Goal: Task Accomplishment & Management: Manage account settings

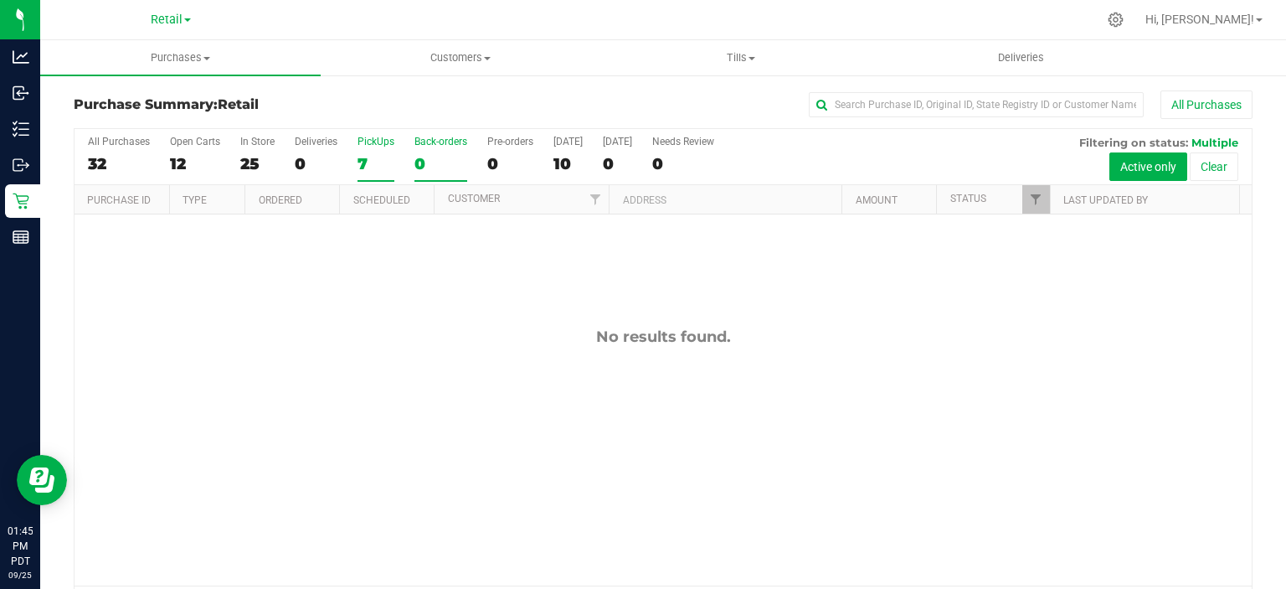
click at [368, 164] on div "7" at bounding box center [376, 163] width 37 height 19
click at [0, 0] on input "PickUps 7" at bounding box center [0, 0] width 0 height 0
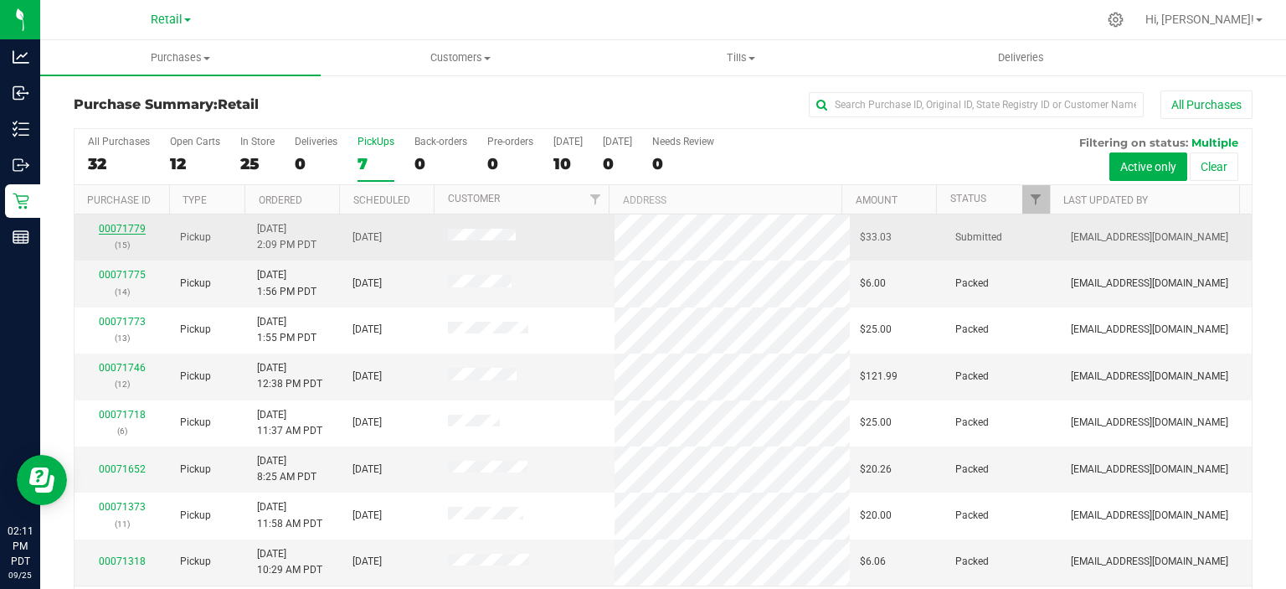
click at [114, 228] on link "00071779" at bounding box center [122, 229] width 47 height 12
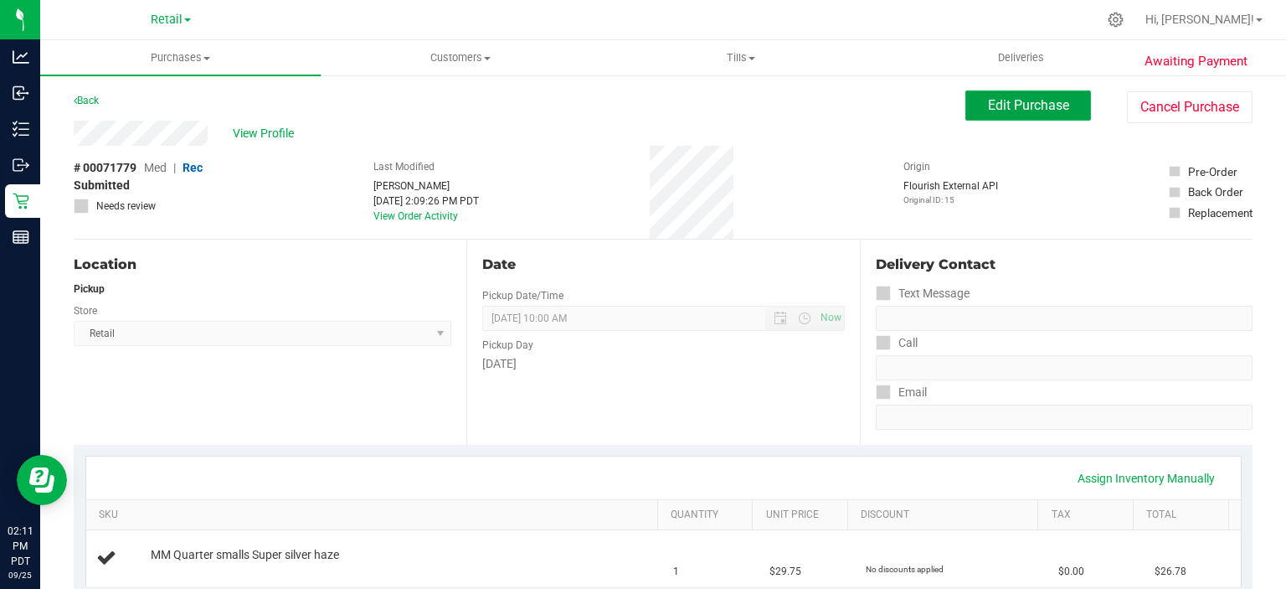
click at [1008, 106] on span "Edit Purchase" at bounding box center [1028, 105] width 81 height 16
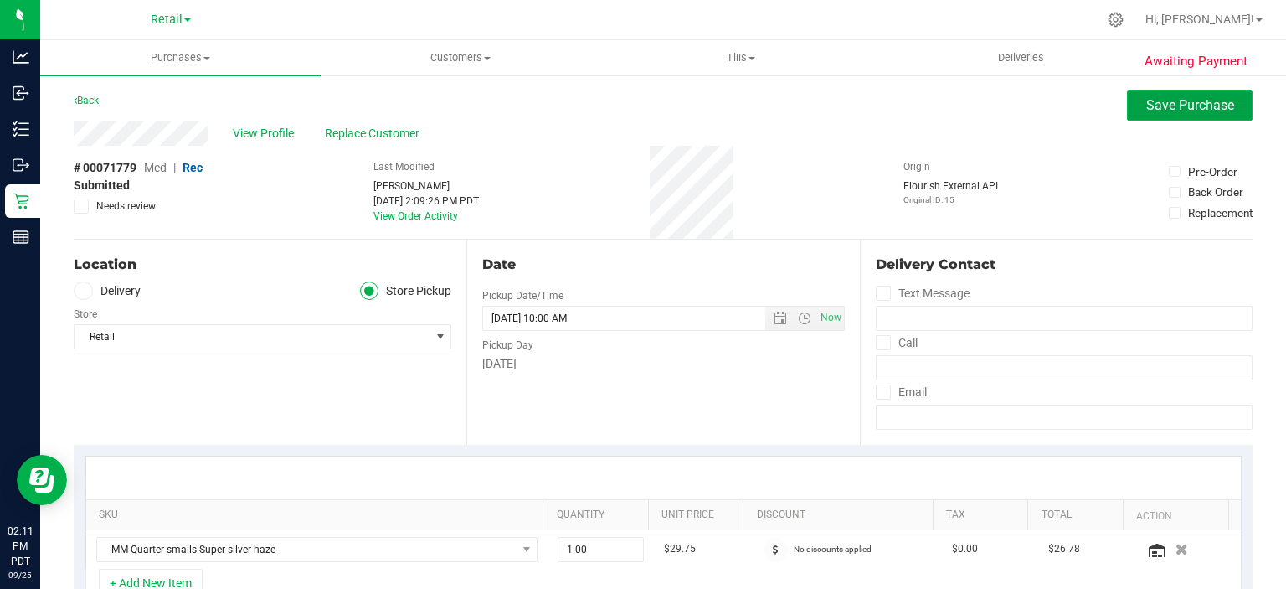
click at [1176, 107] on span "Save Purchase" at bounding box center [1191, 105] width 88 height 16
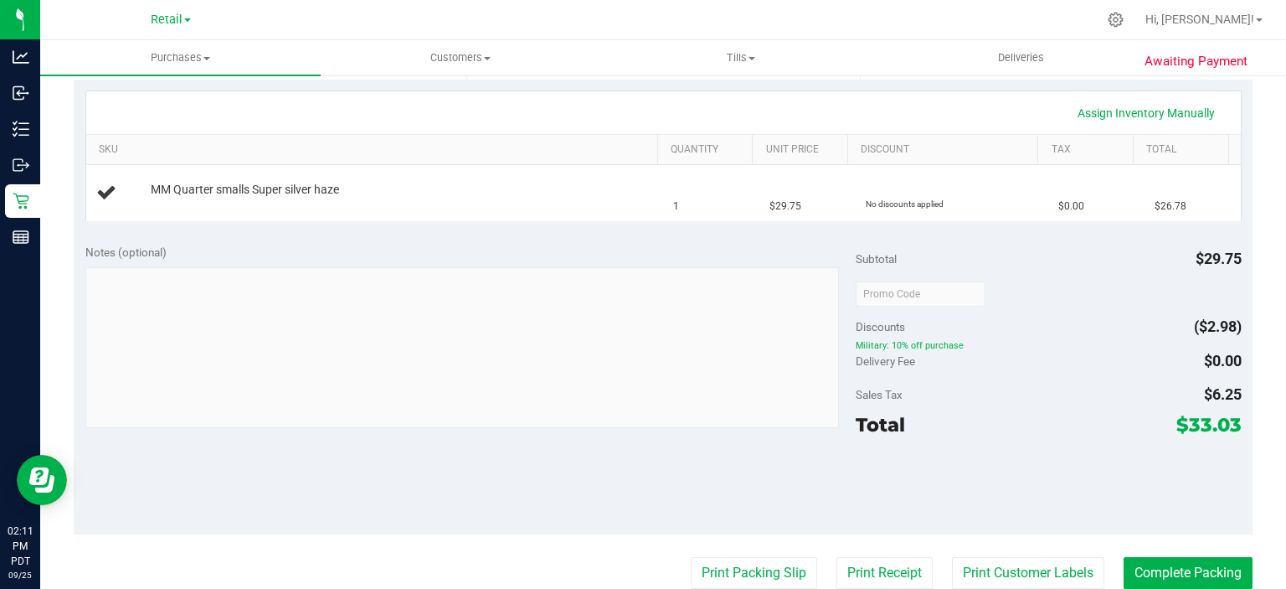
scroll to position [369, 0]
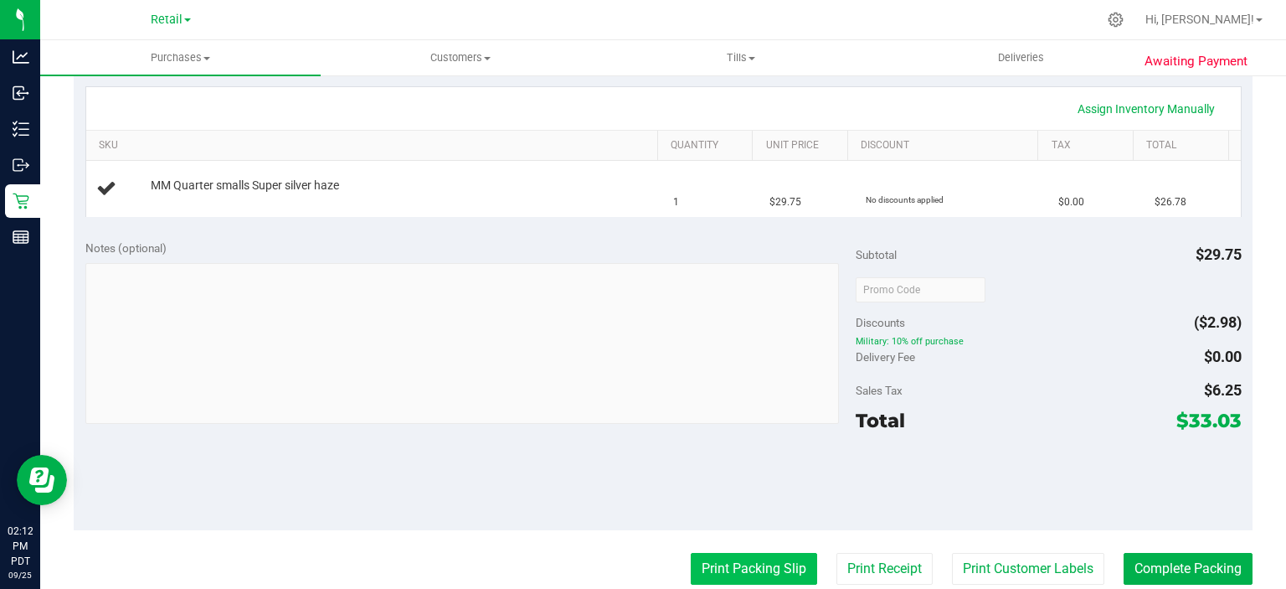
click at [726, 569] on button "Print Packing Slip" at bounding box center [754, 569] width 126 height 32
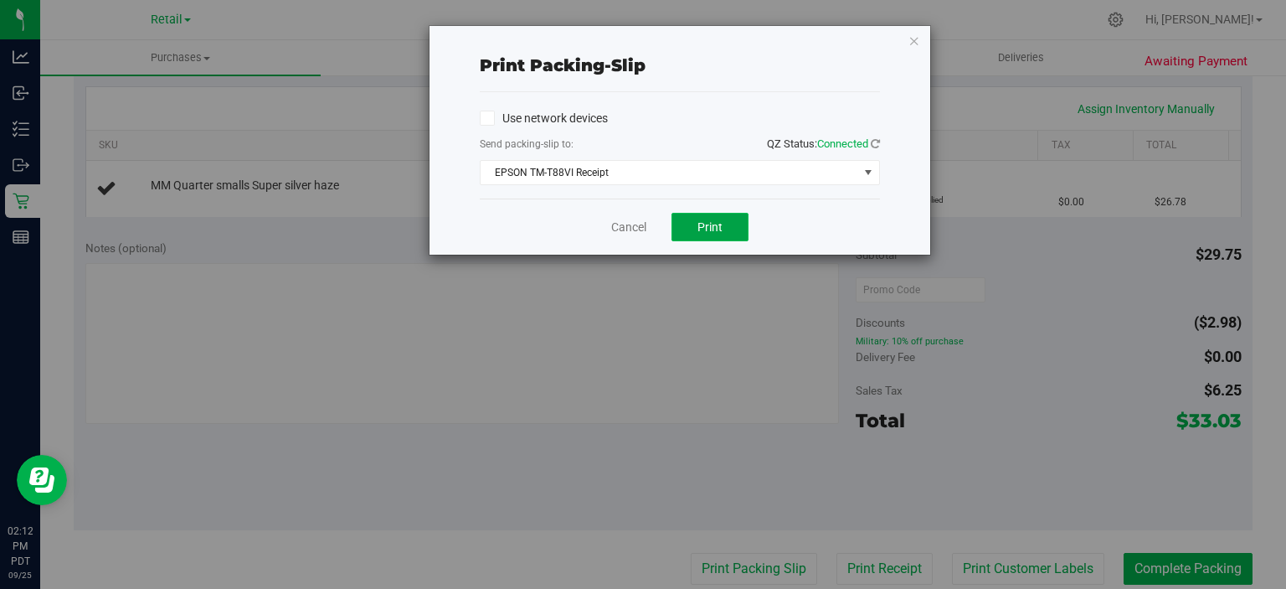
click at [717, 226] on span "Print" at bounding box center [710, 226] width 25 height 13
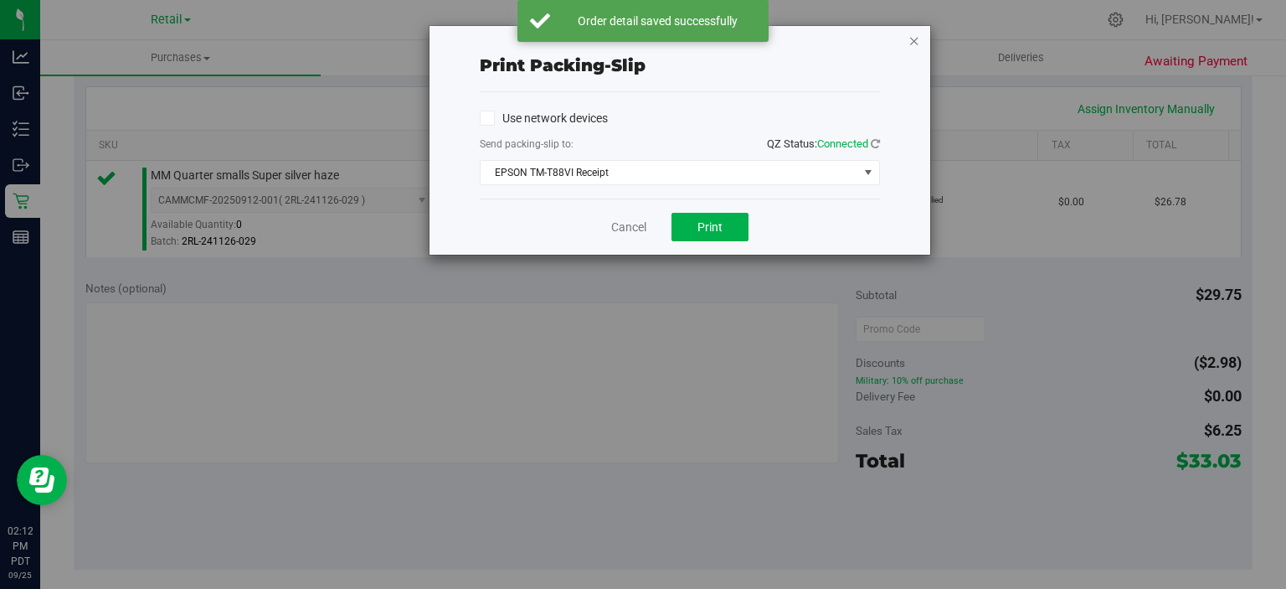
click at [915, 45] on icon "button" at bounding box center [915, 40] width 12 height 20
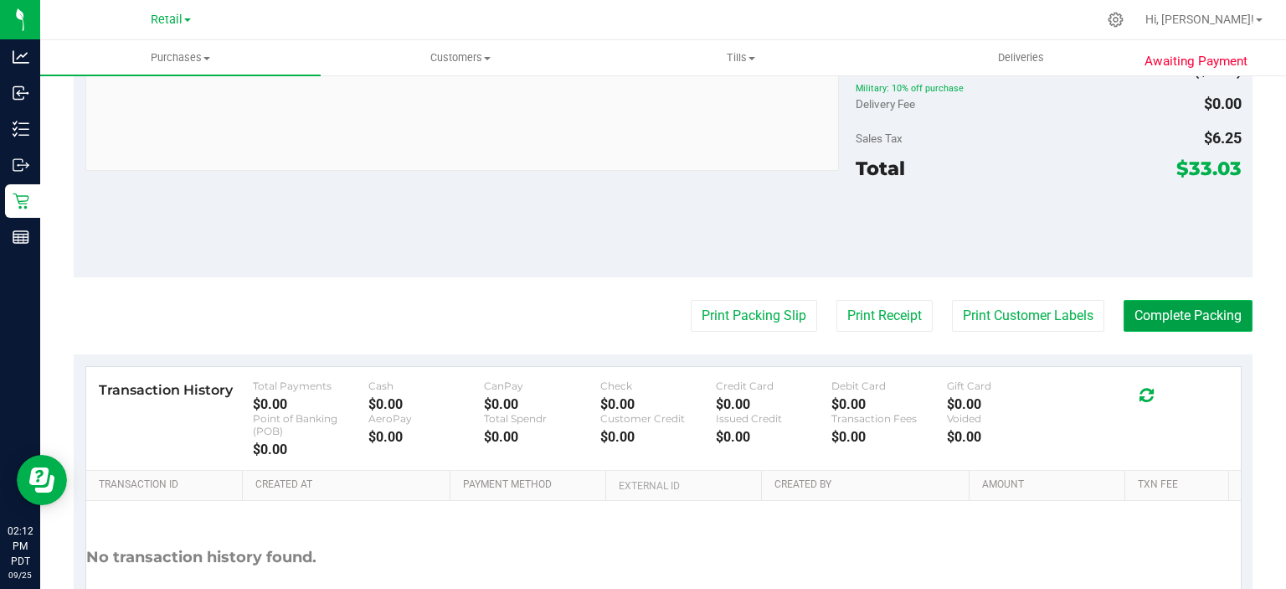
click at [1186, 307] on button "Complete Packing" at bounding box center [1188, 316] width 129 height 32
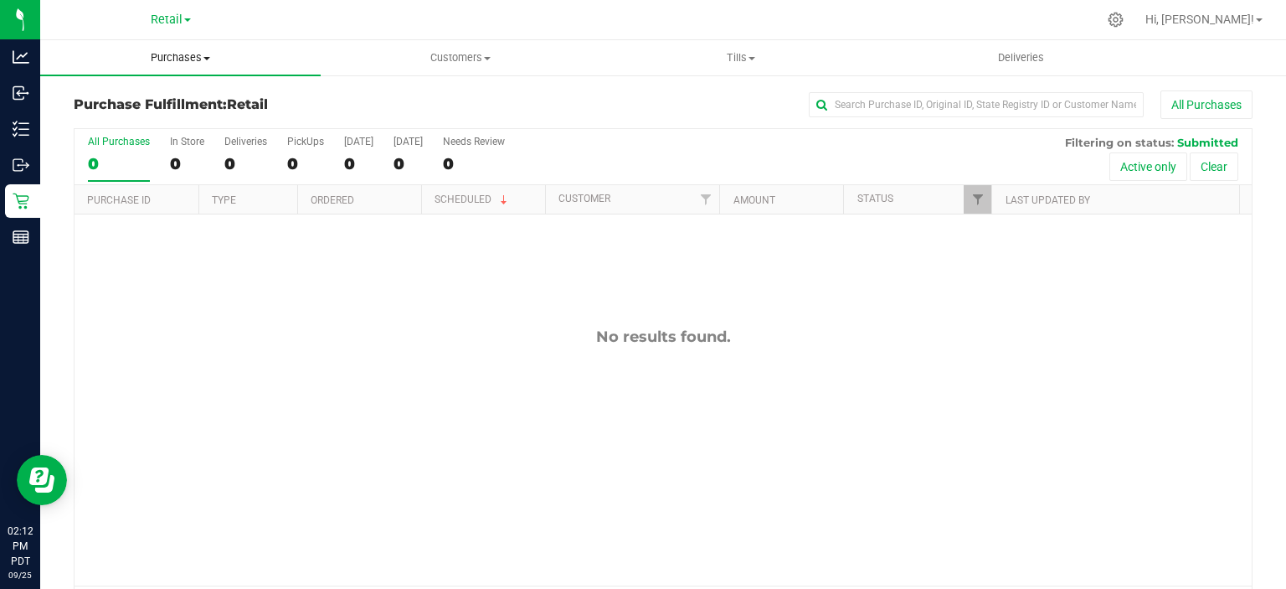
click at [198, 70] on uib-tab-heading "Purchases Summary of purchases Fulfillment All purchases" at bounding box center [180, 57] width 281 height 35
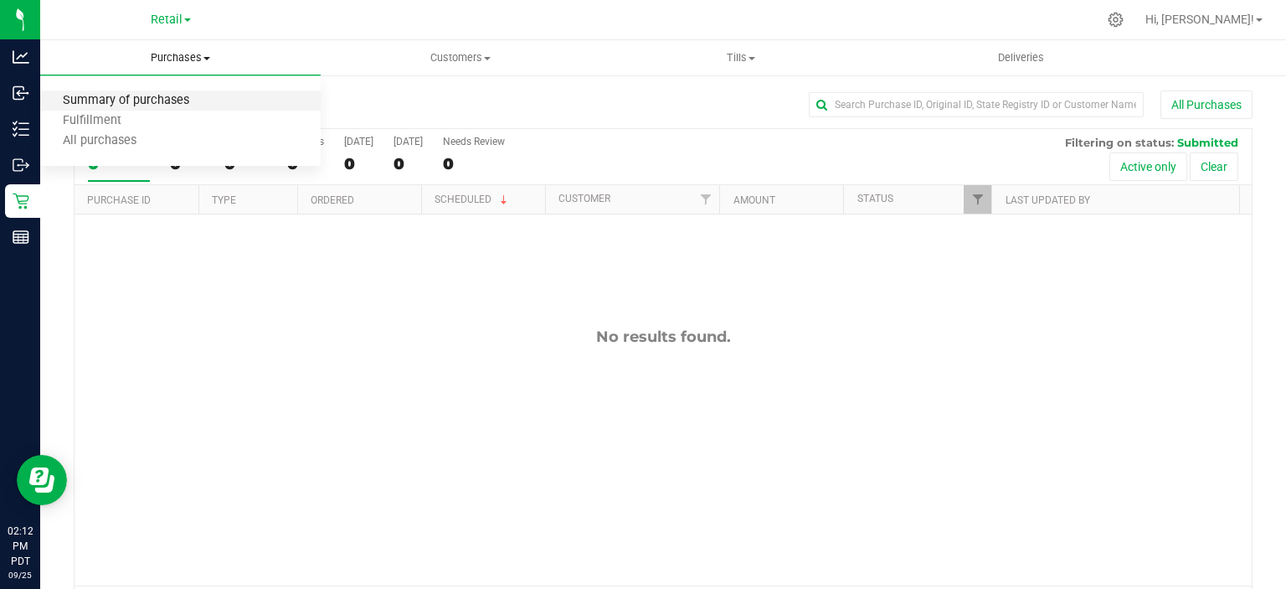
click at [152, 99] on span "Summary of purchases" at bounding box center [126, 101] width 172 height 14
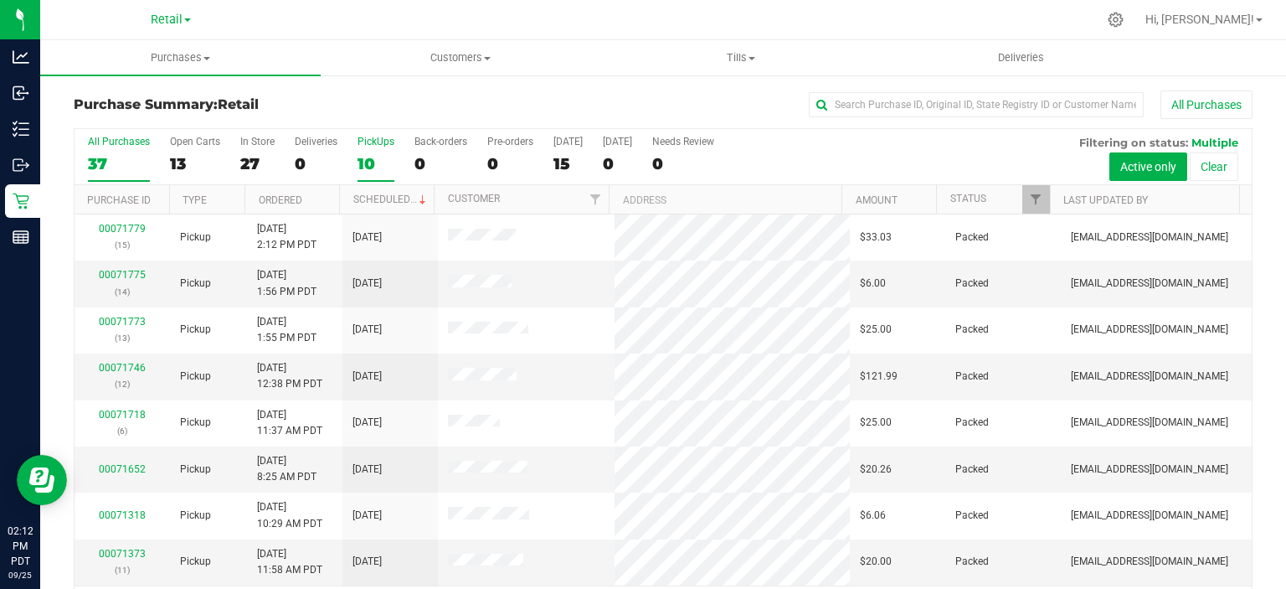
click at [362, 155] on div "10" at bounding box center [376, 163] width 37 height 19
click at [0, 0] on input "PickUps 10" at bounding box center [0, 0] width 0 height 0
click at [372, 196] on link "Scheduled" at bounding box center [391, 199] width 76 height 12
click at [482, 56] on span "Customers" at bounding box center [461, 57] width 279 height 15
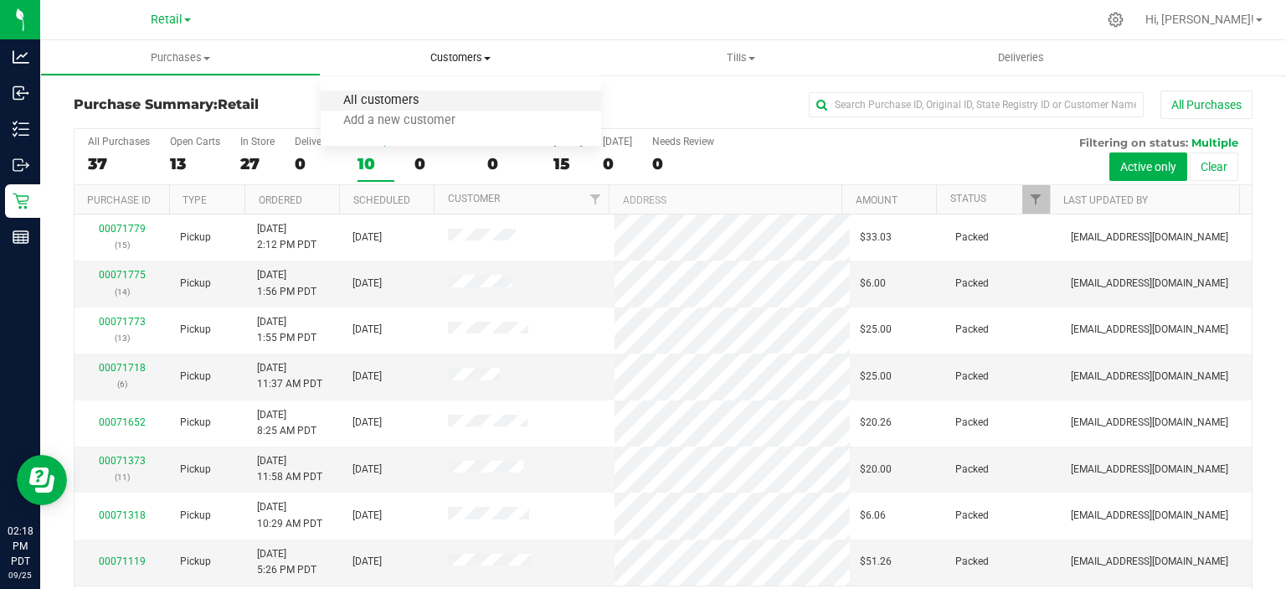
click at [394, 100] on span "All customers" at bounding box center [381, 101] width 121 height 14
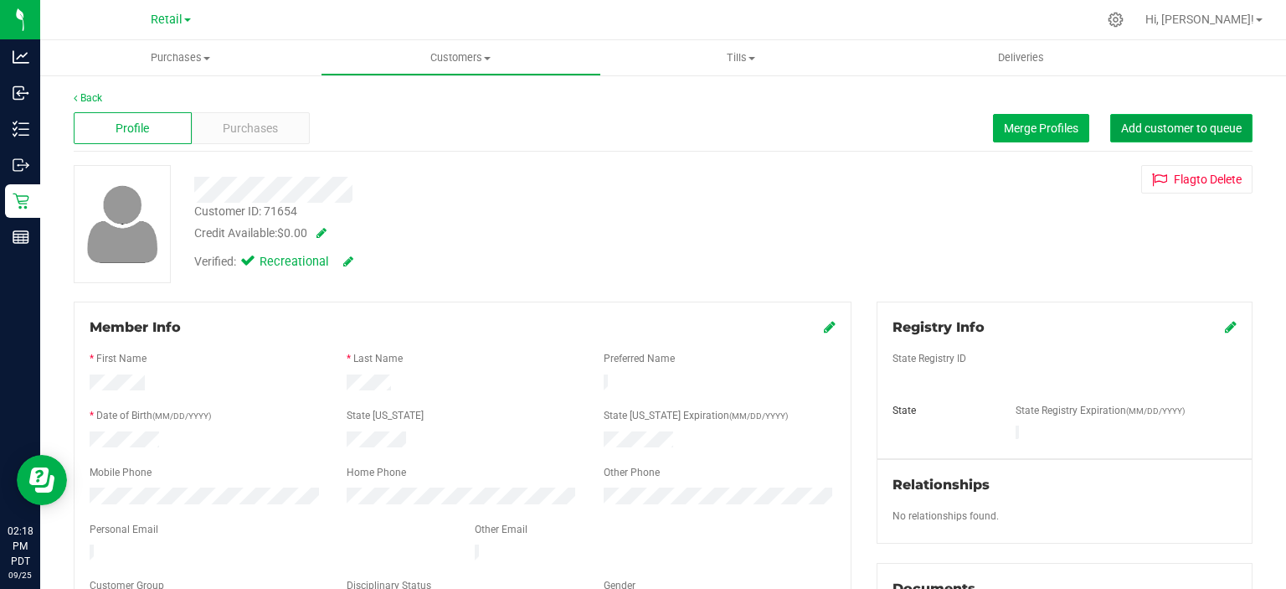
click at [1200, 121] on span "Add customer to queue" at bounding box center [1181, 127] width 121 height 13
click at [87, 97] on link "Back" at bounding box center [88, 98] width 28 height 12
click at [1204, 127] on span "Add customer to queue" at bounding box center [1181, 127] width 121 height 13
click at [1187, 128] on span "Add customer to queue" at bounding box center [1181, 127] width 121 height 13
click at [190, 54] on span "Purchases" at bounding box center [180, 57] width 281 height 15
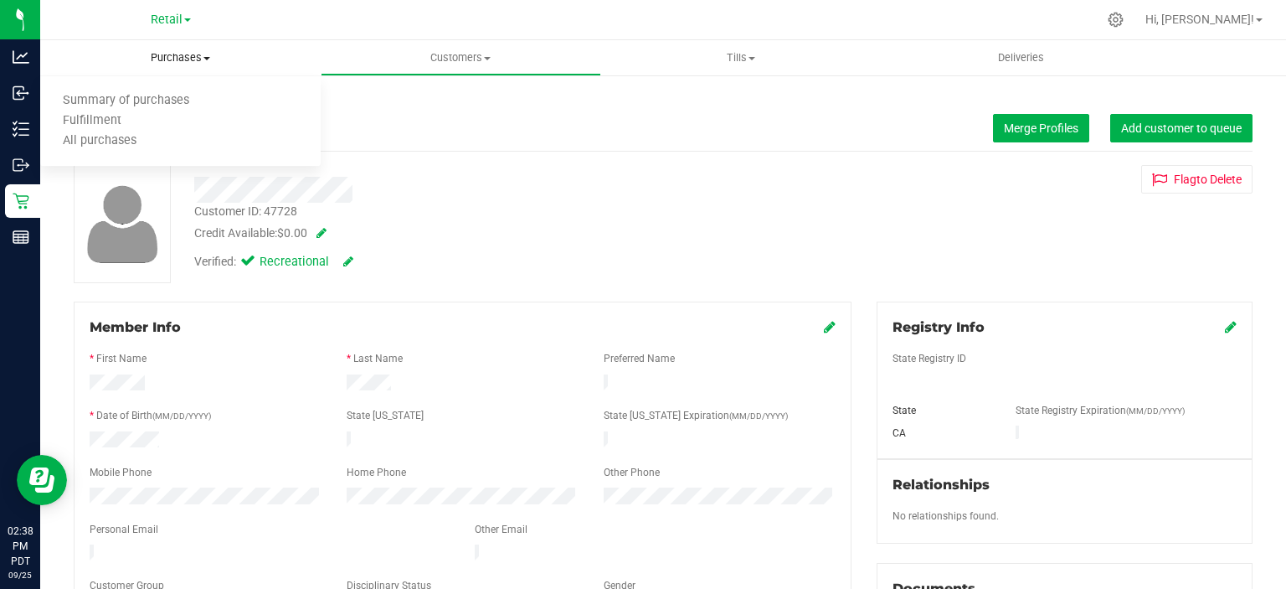
click at [162, 97] on span "Summary of purchases" at bounding box center [126, 101] width 172 height 14
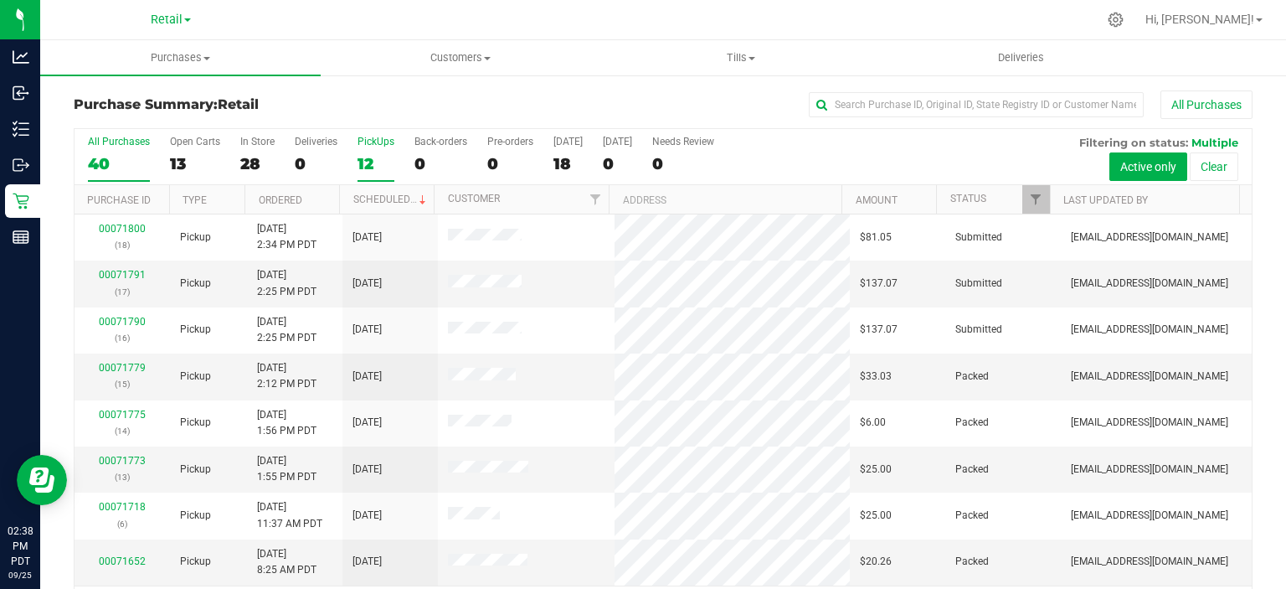
click at [374, 162] on div "12" at bounding box center [376, 163] width 37 height 19
click at [0, 0] on input "PickUps 12" at bounding box center [0, 0] width 0 height 0
click at [394, 199] on link "Scheduled" at bounding box center [391, 199] width 76 height 12
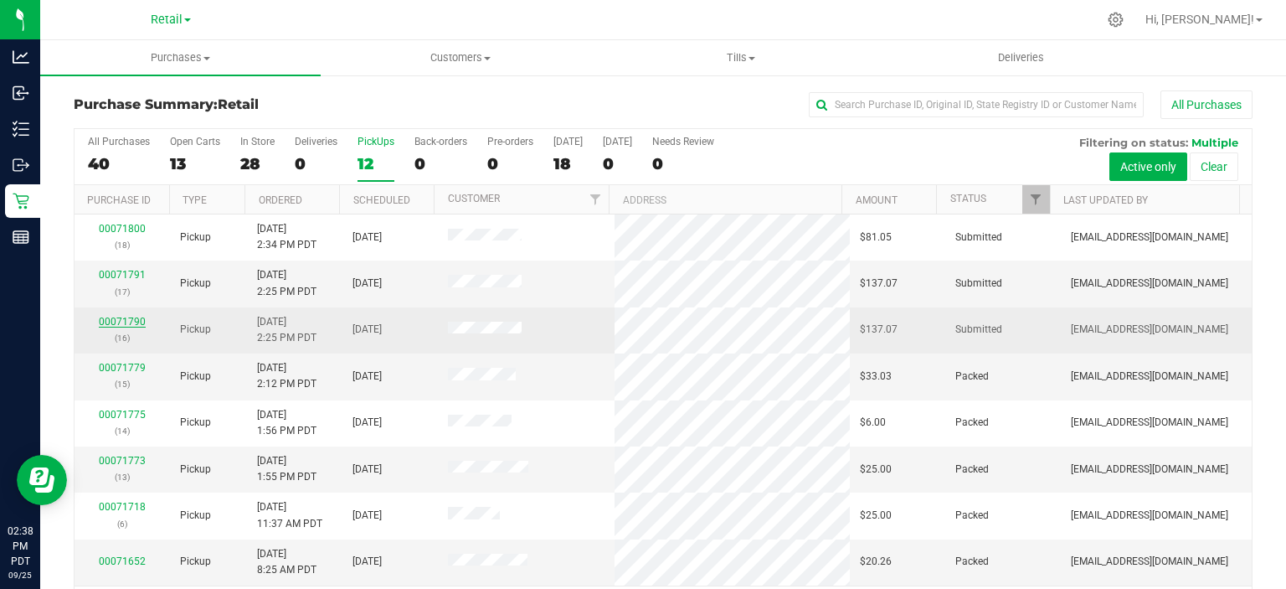
click at [124, 322] on link "00071790" at bounding box center [122, 322] width 47 height 12
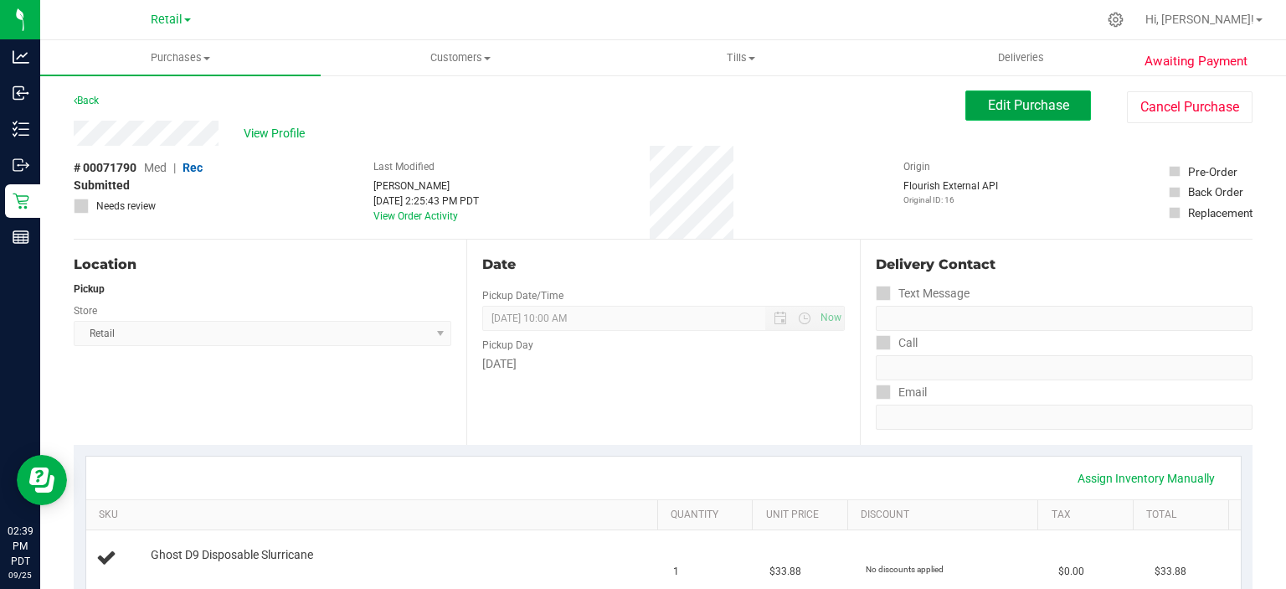
click at [1028, 107] on span "Edit Purchase" at bounding box center [1028, 105] width 81 height 16
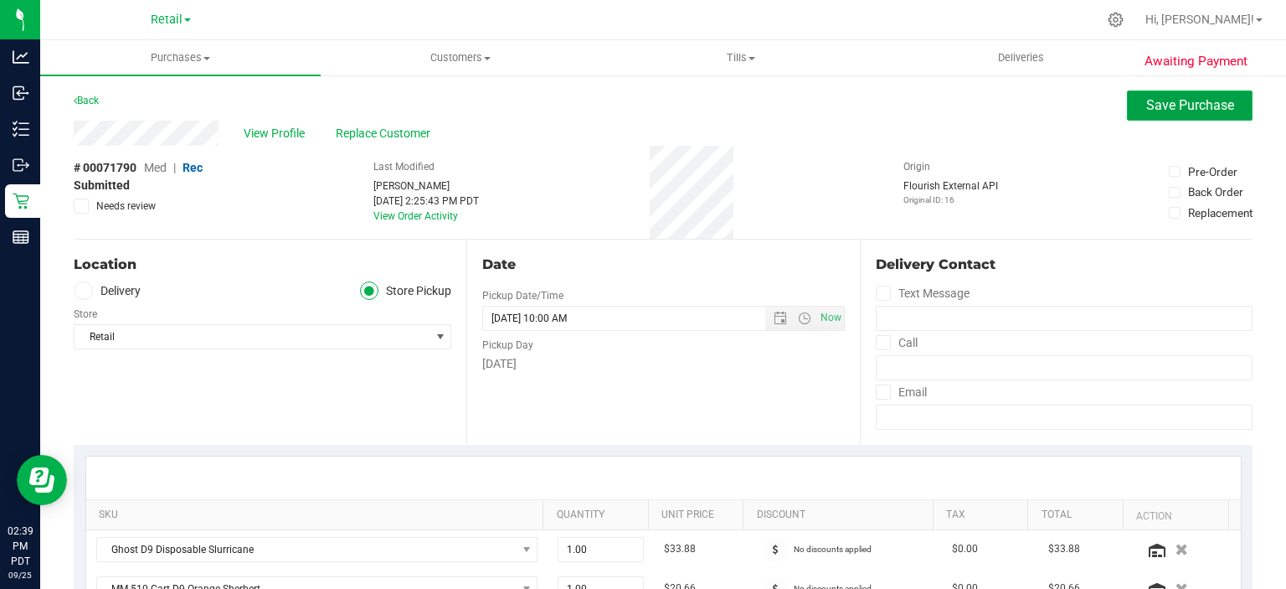
click at [1179, 109] on span "Save Purchase" at bounding box center [1191, 105] width 88 height 16
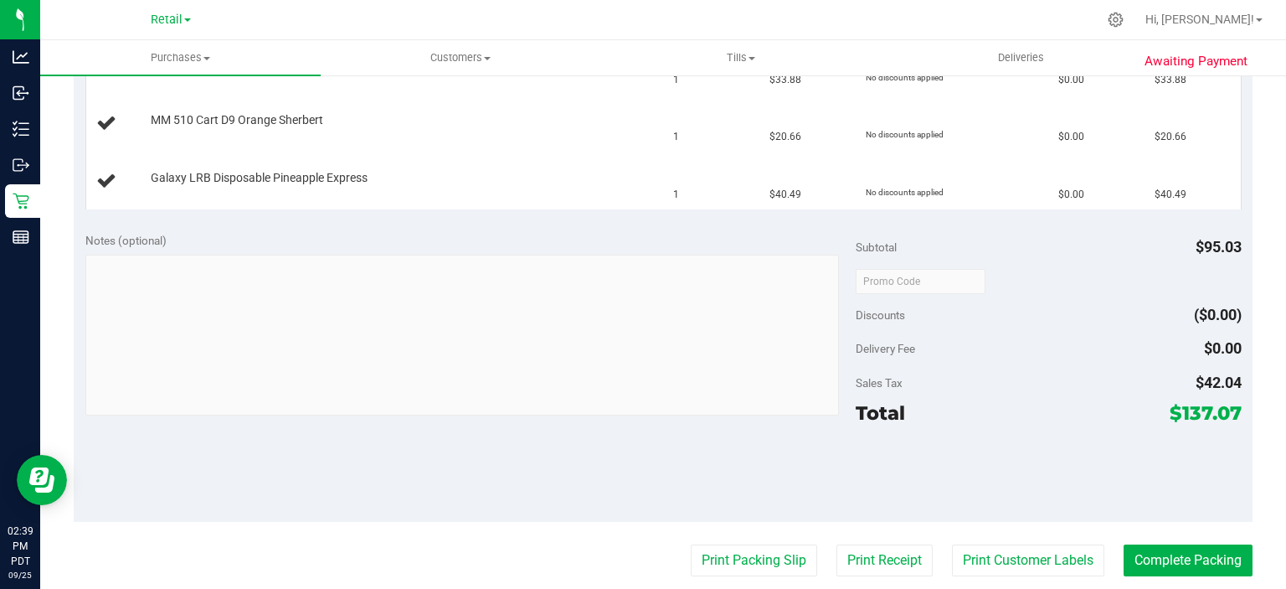
scroll to position [504, 0]
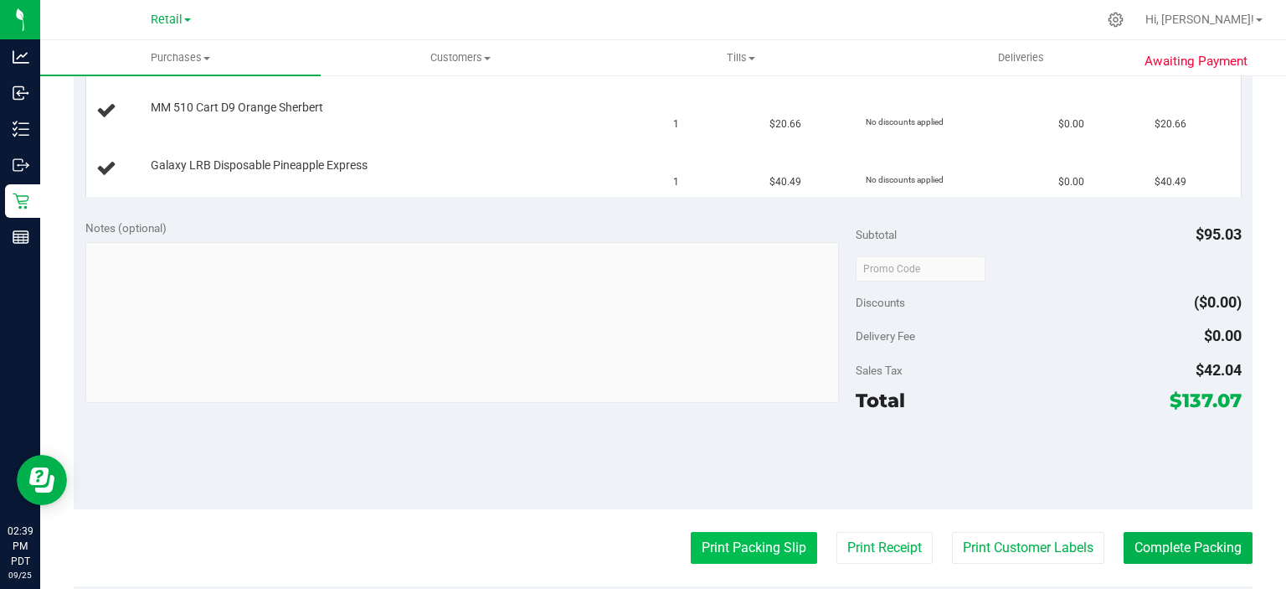
click at [746, 538] on button "Print Packing Slip" at bounding box center [754, 548] width 126 height 32
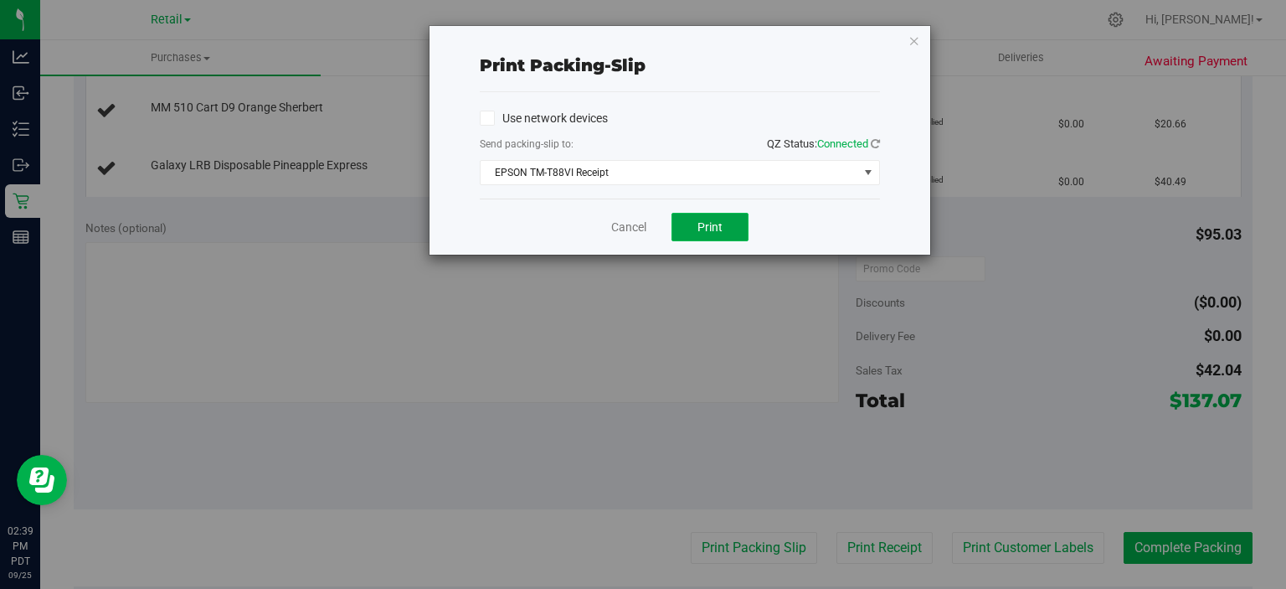
click at [719, 226] on span "Print" at bounding box center [710, 226] width 25 height 13
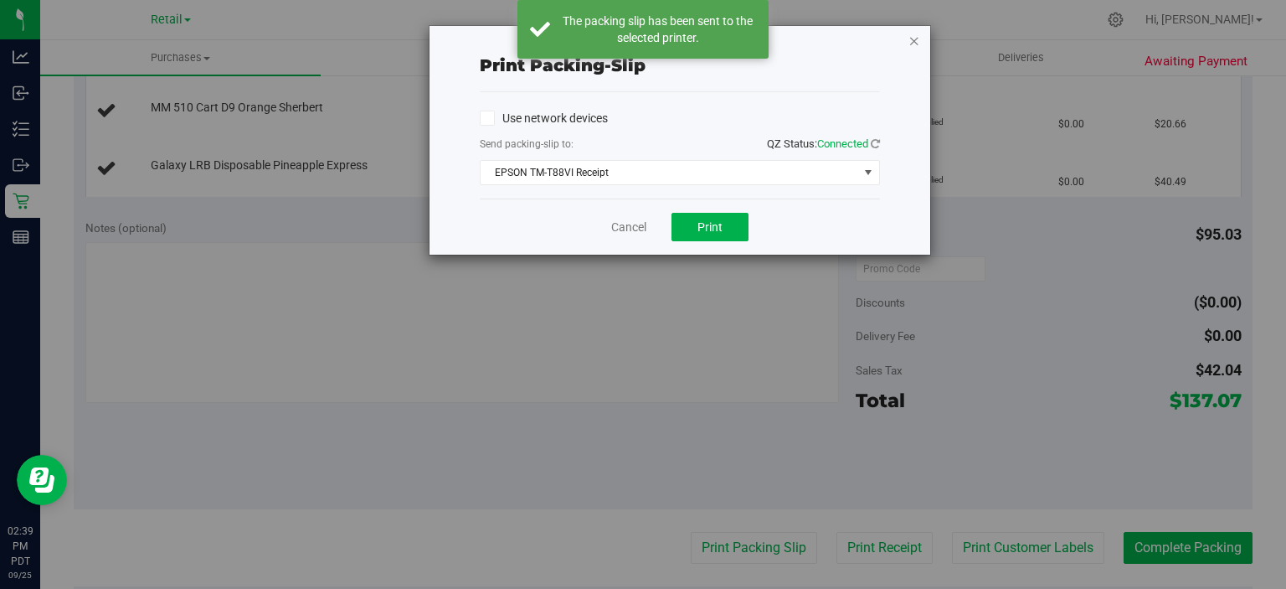
click at [911, 33] on icon "button" at bounding box center [915, 40] width 12 height 20
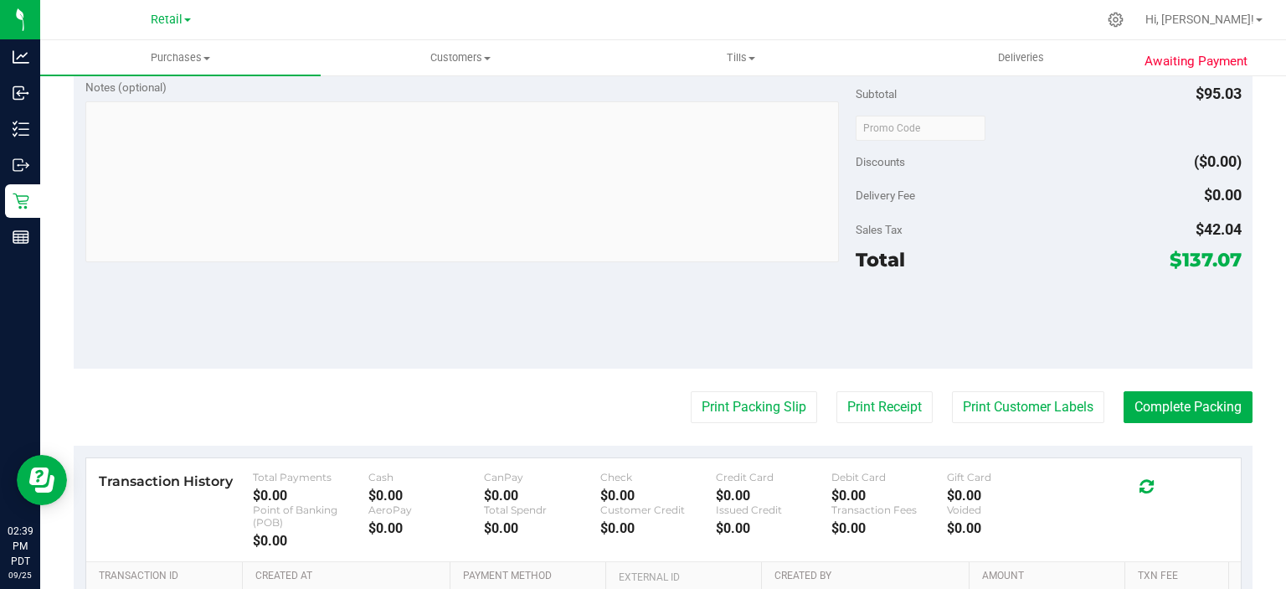
scroll to position [838, 0]
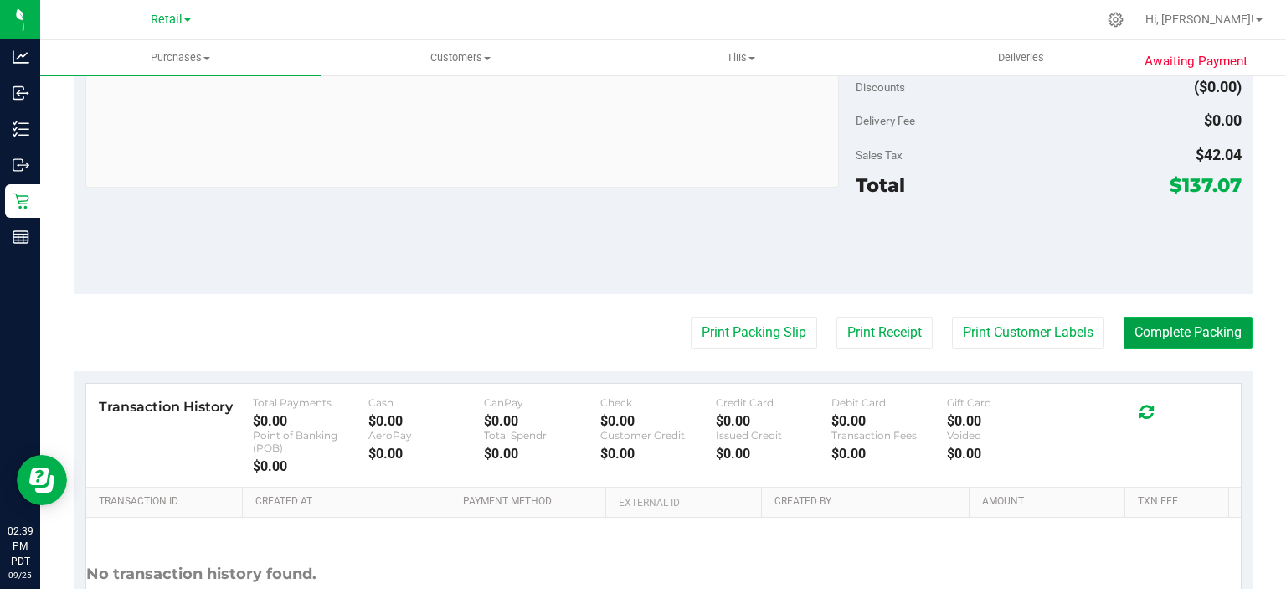
click at [1183, 331] on button "Complete Packing" at bounding box center [1188, 333] width 129 height 32
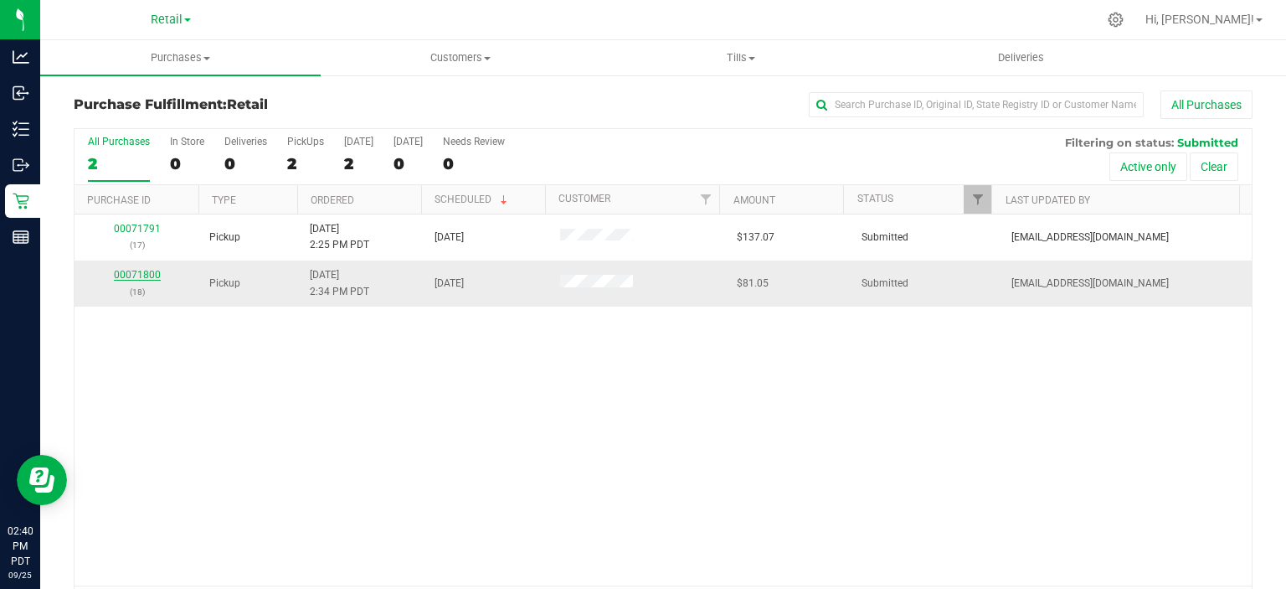
click at [137, 269] on link "00071800" at bounding box center [137, 275] width 47 height 12
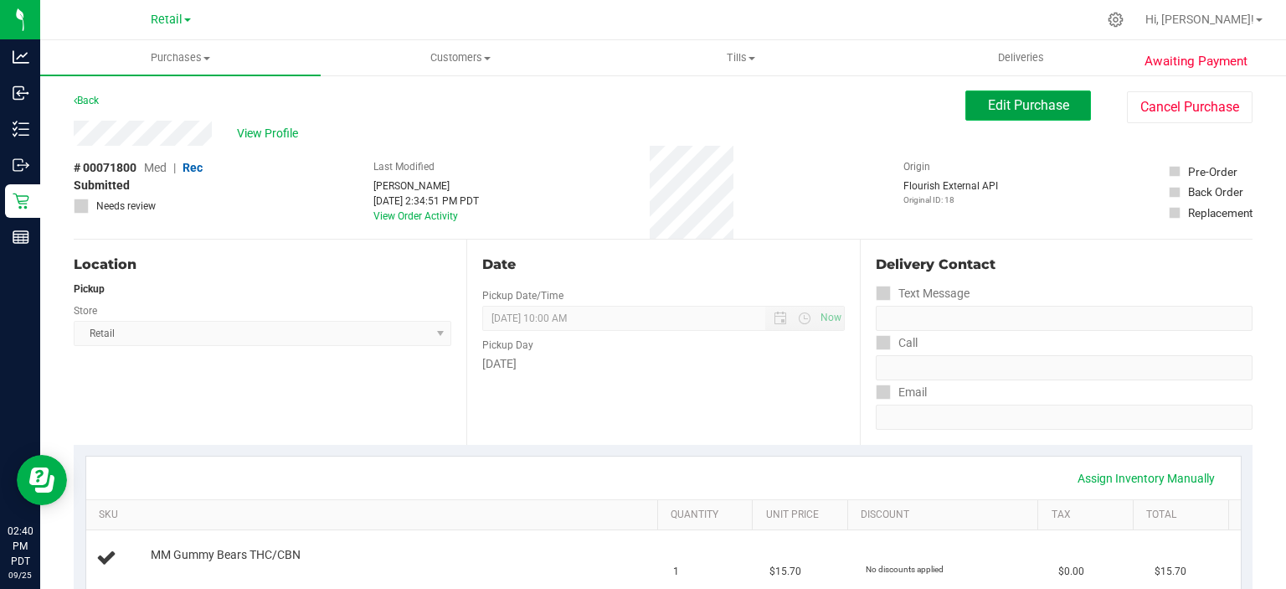
click at [1025, 90] on button "Edit Purchase" at bounding box center [1029, 105] width 126 height 30
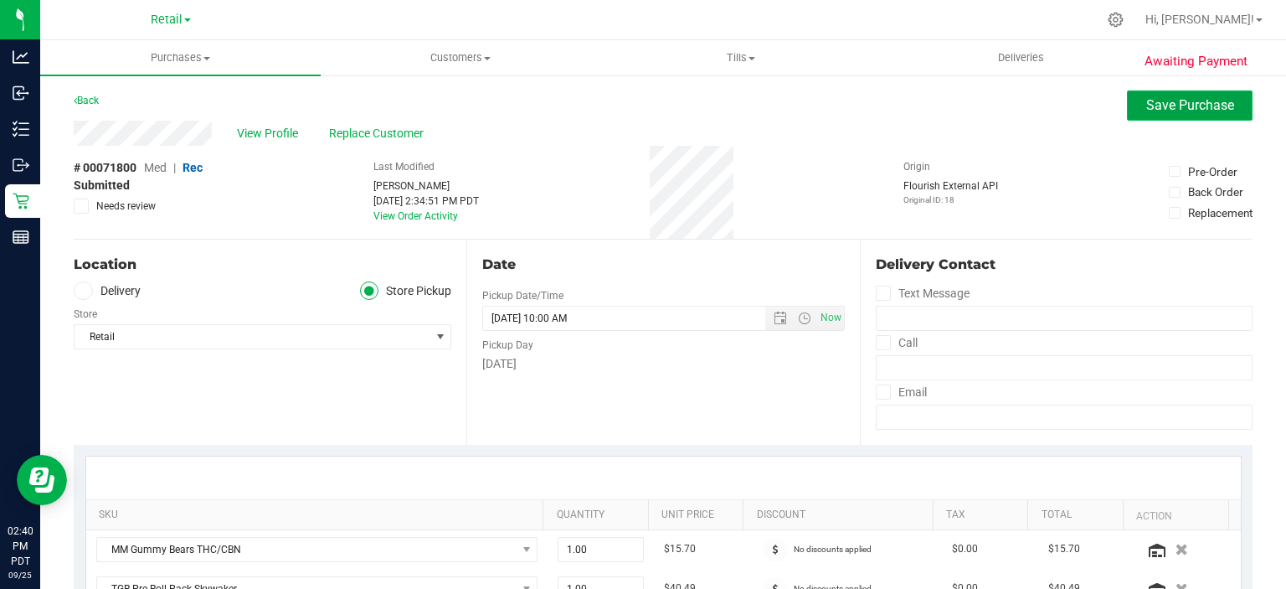
click at [1201, 117] on button "Save Purchase" at bounding box center [1190, 105] width 126 height 30
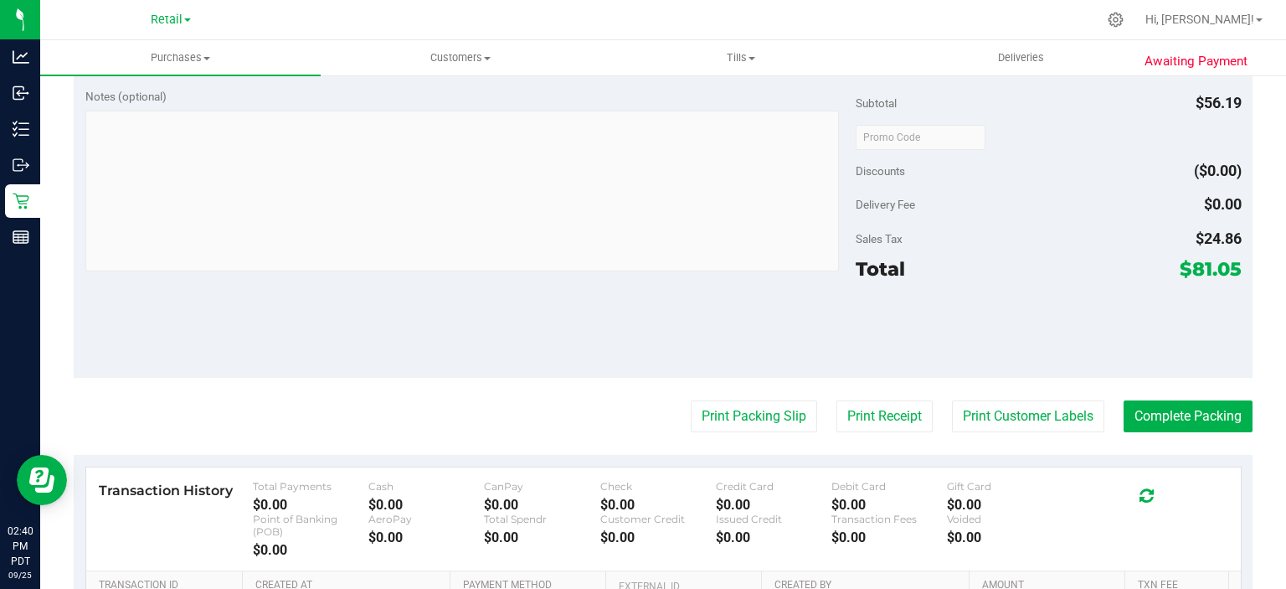
scroll to position [600, 0]
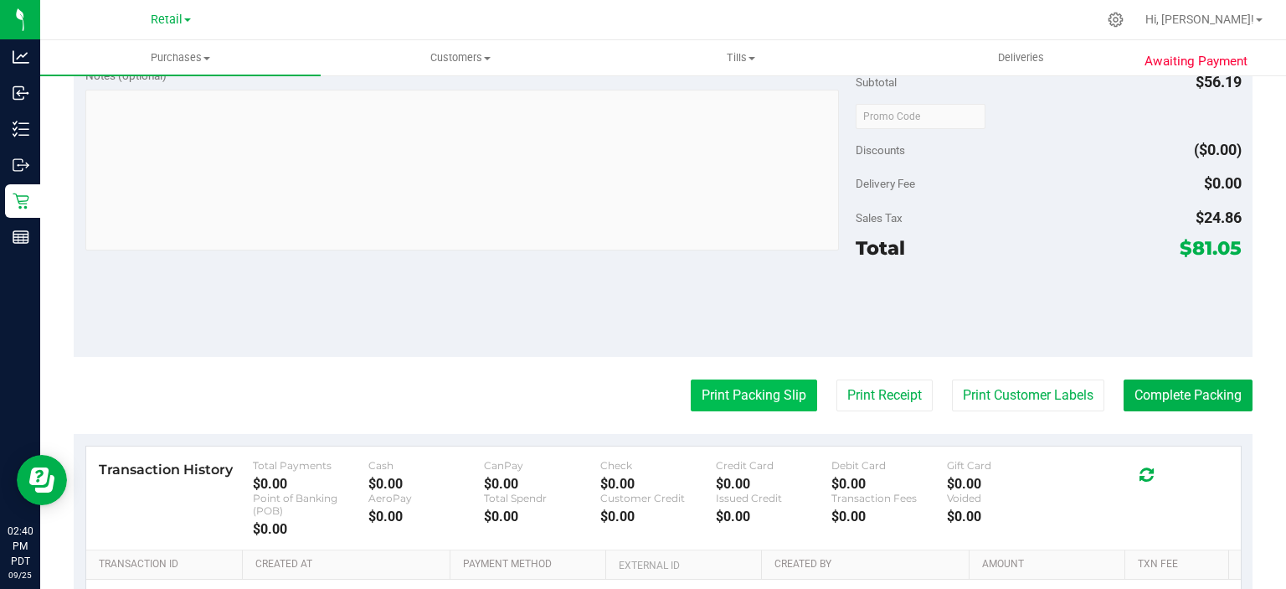
click at [754, 395] on button "Print Packing Slip" at bounding box center [754, 395] width 126 height 32
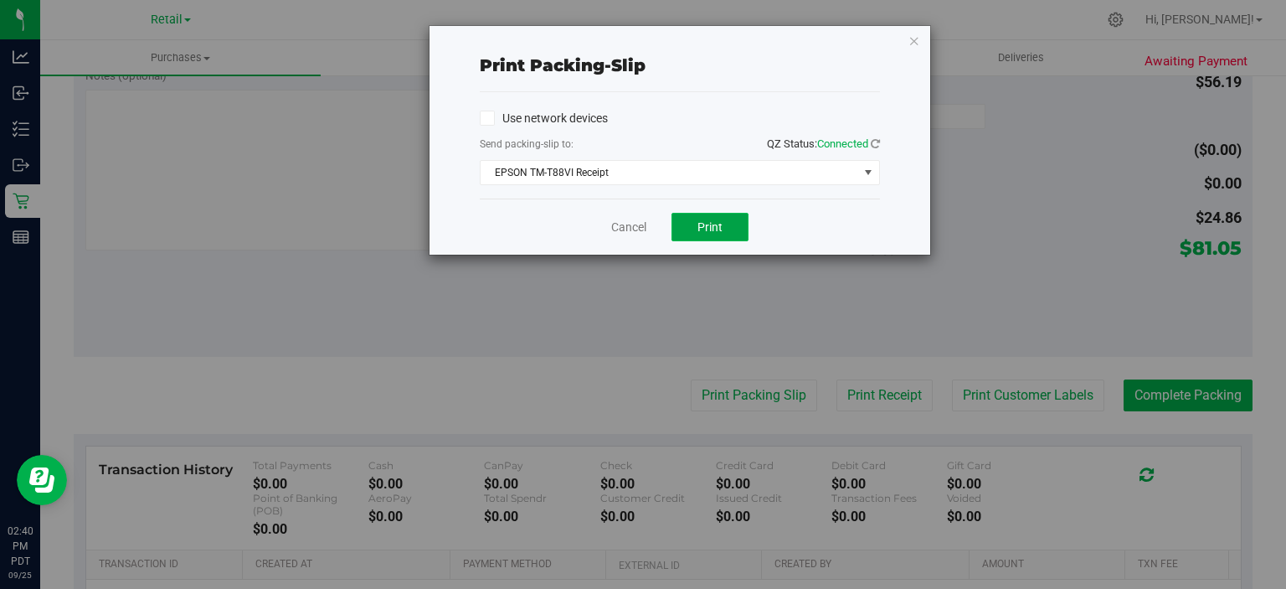
click at [710, 229] on span "Print" at bounding box center [710, 226] width 25 height 13
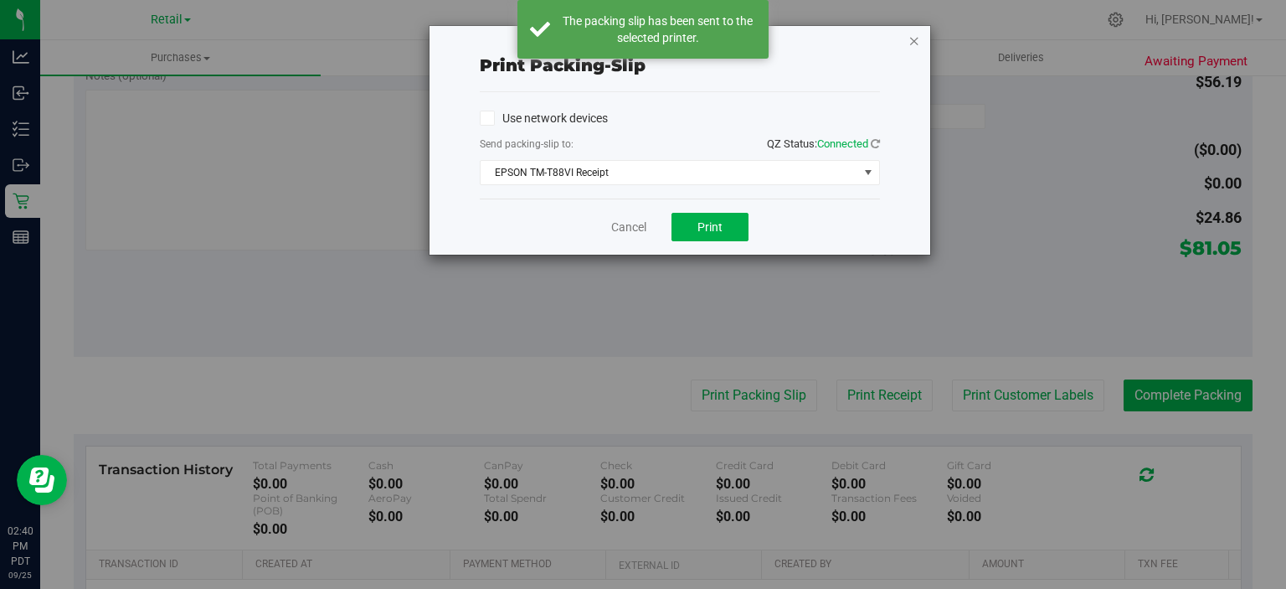
click at [915, 43] on icon "button" at bounding box center [915, 40] width 12 height 20
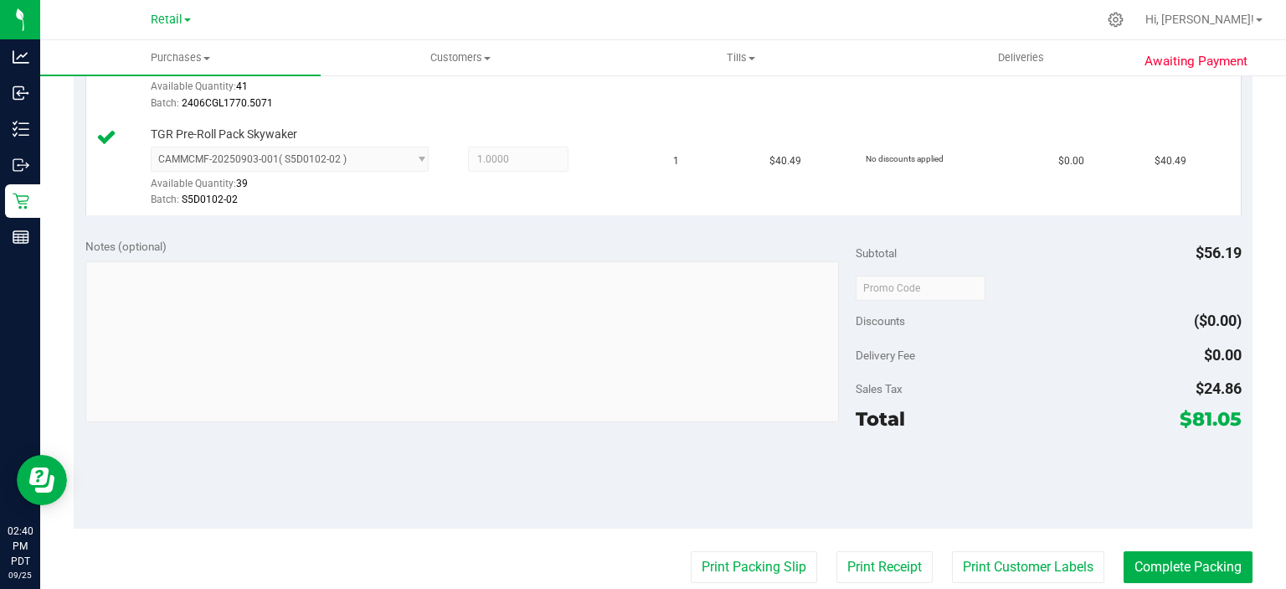
scroll to position [622, 0]
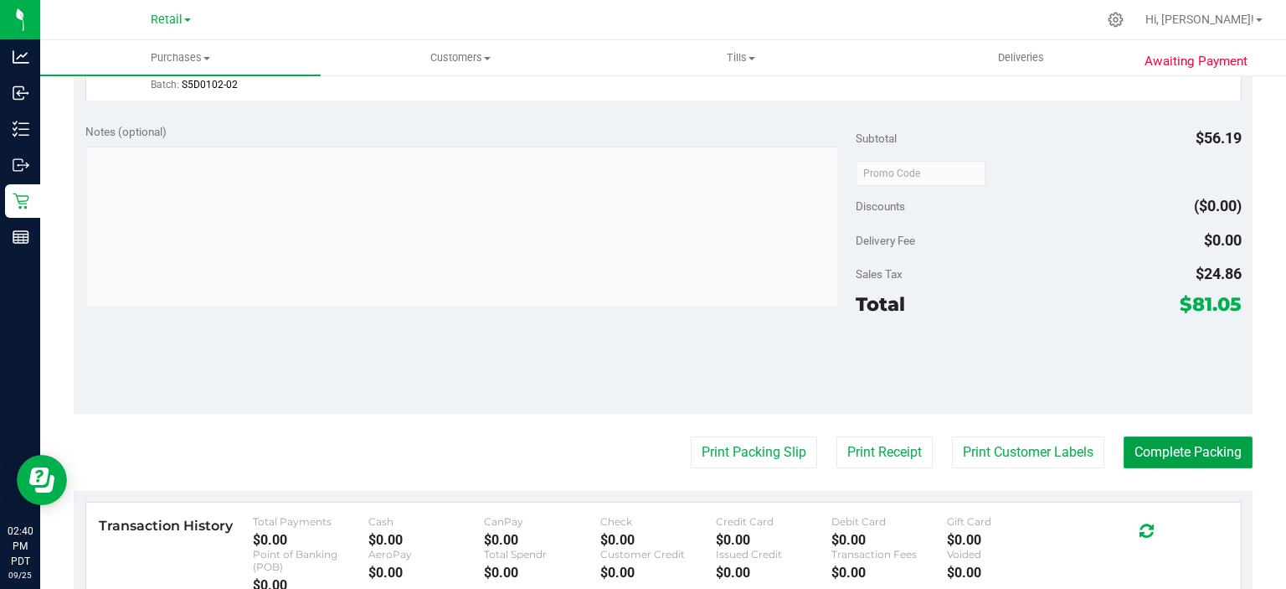
click at [1183, 446] on button "Complete Packing" at bounding box center [1188, 452] width 129 height 32
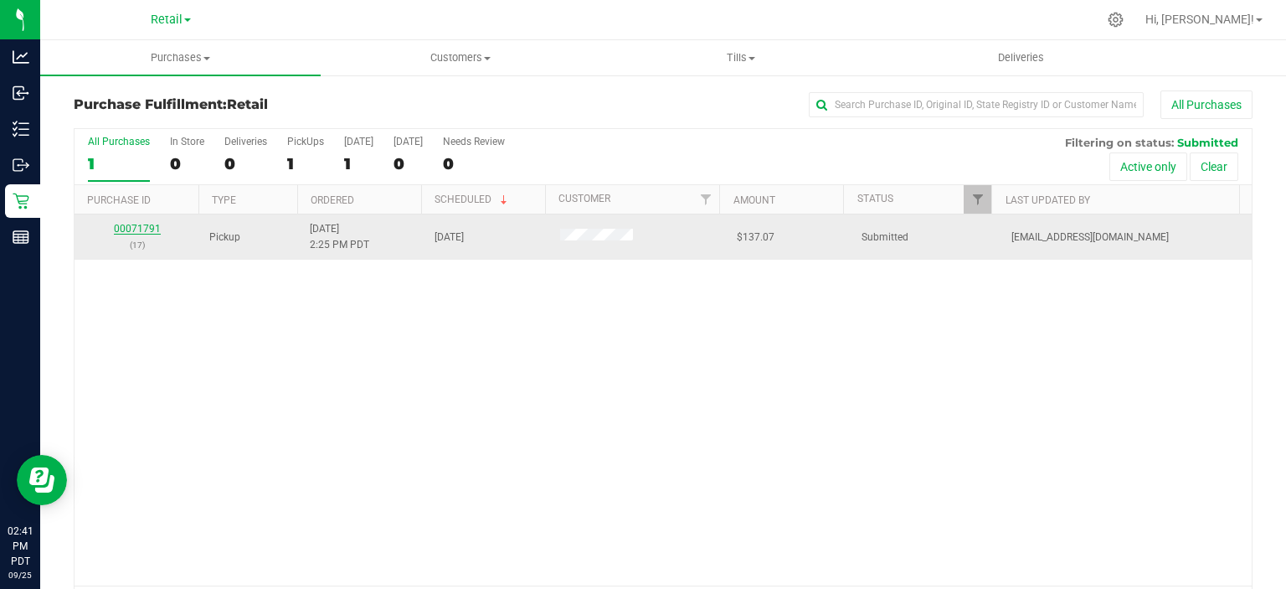
click at [131, 227] on link "00071791" at bounding box center [137, 229] width 47 height 12
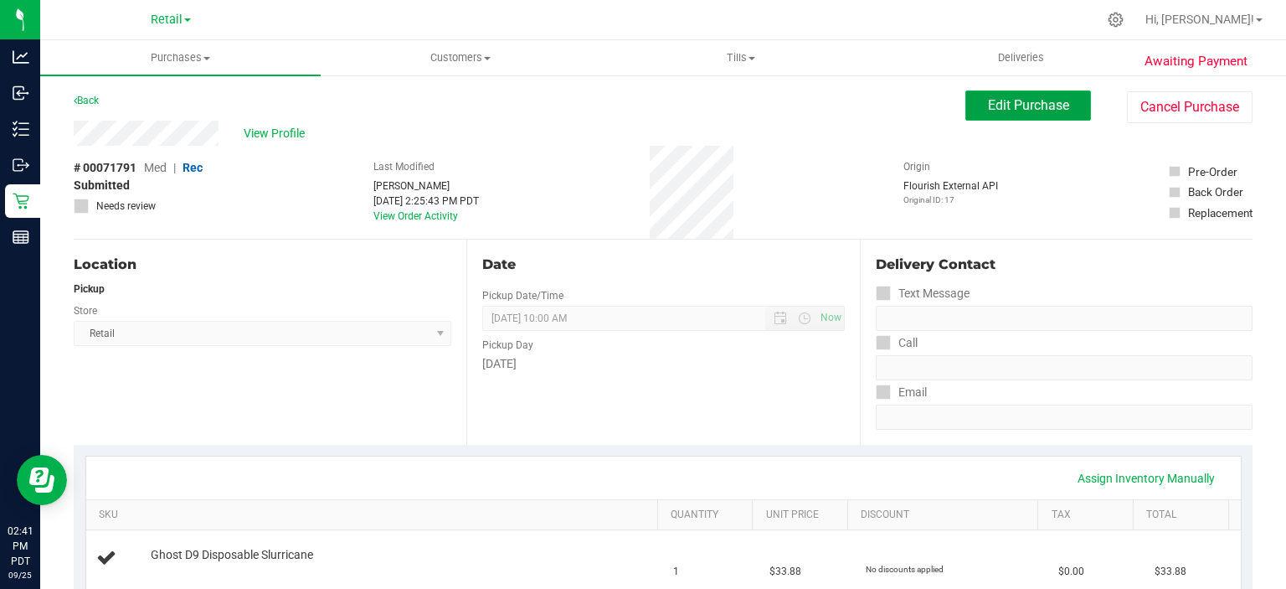
click at [1018, 113] on span "Edit Purchase" at bounding box center [1028, 105] width 81 height 16
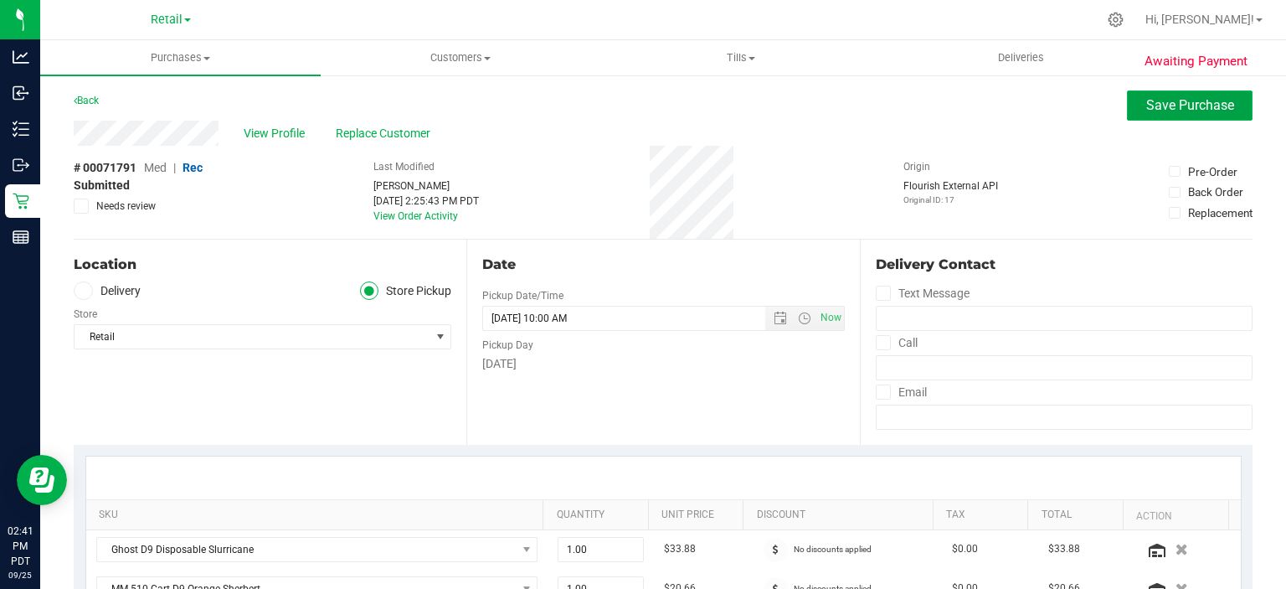
click at [1172, 100] on span "Save Purchase" at bounding box center [1191, 105] width 88 height 16
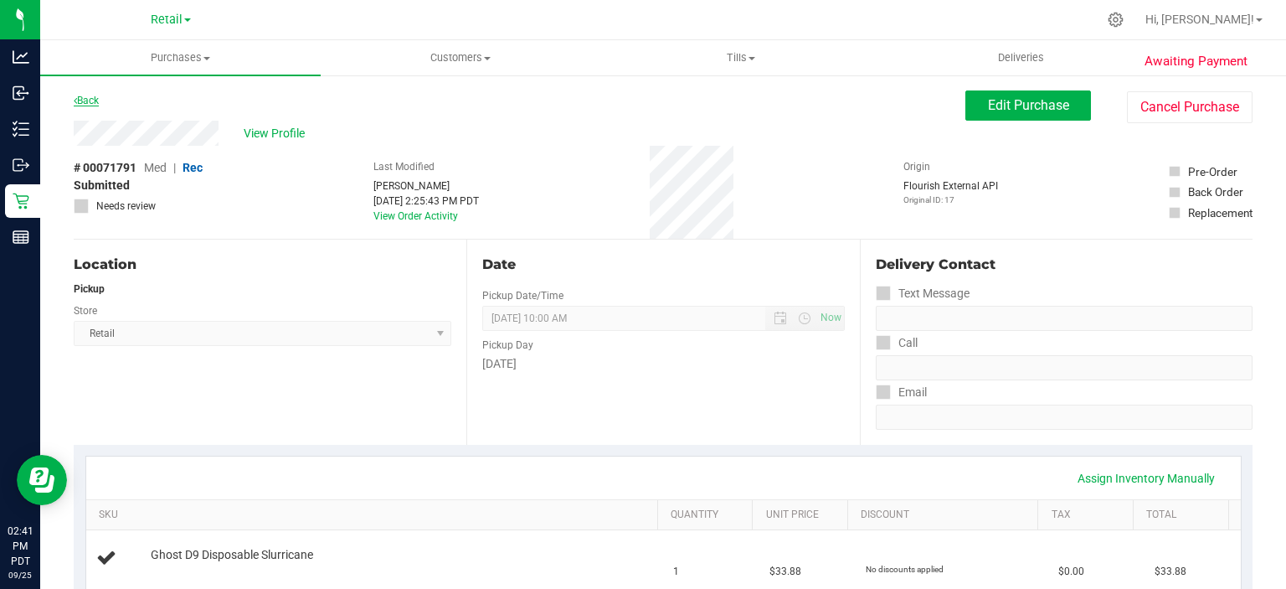
click at [75, 100] on icon at bounding box center [75, 100] width 3 height 10
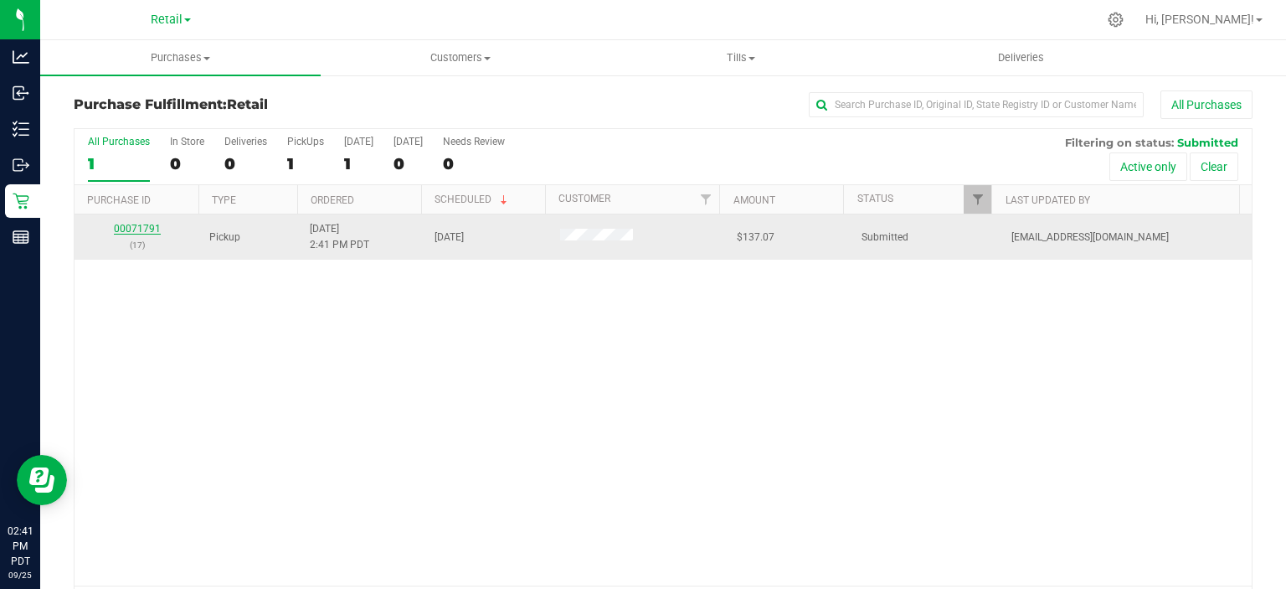
click at [138, 228] on link "00071791" at bounding box center [137, 229] width 47 height 12
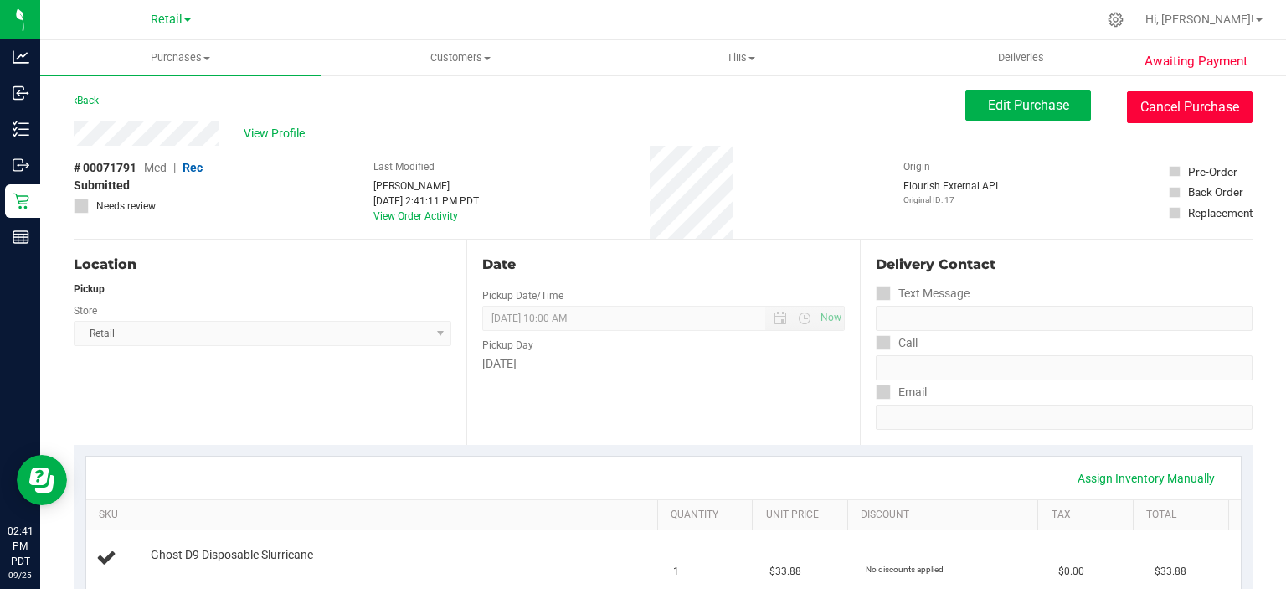
click at [1182, 118] on button "Cancel Purchase" at bounding box center [1190, 107] width 126 height 32
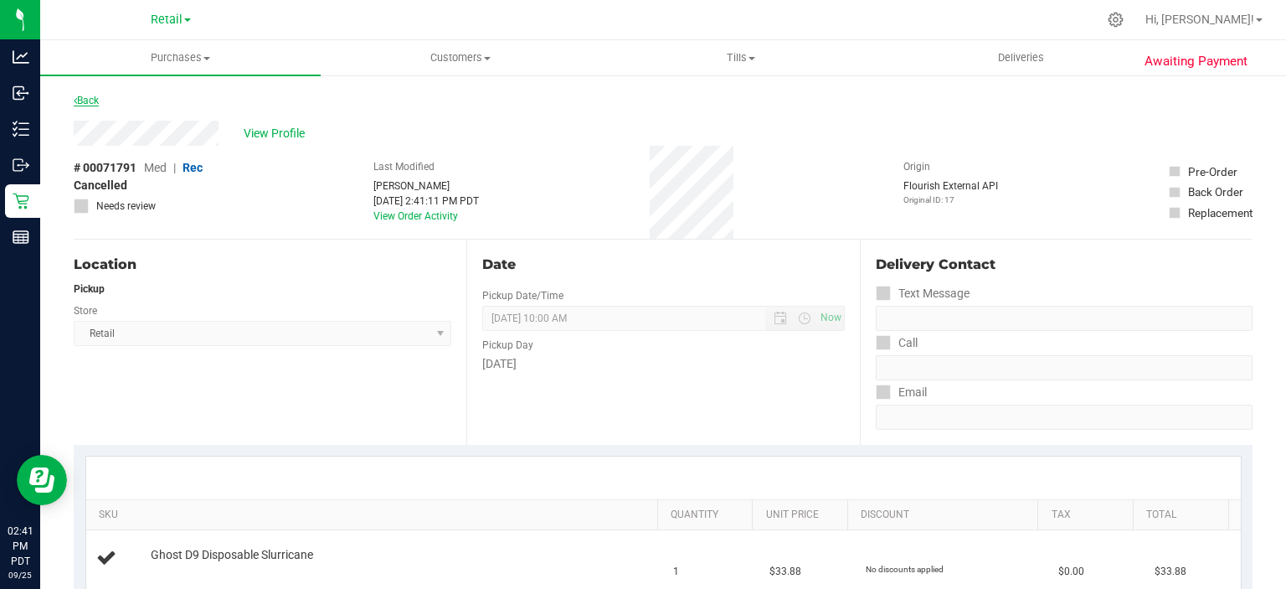
click at [84, 96] on link "Back" at bounding box center [86, 101] width 25 height 12
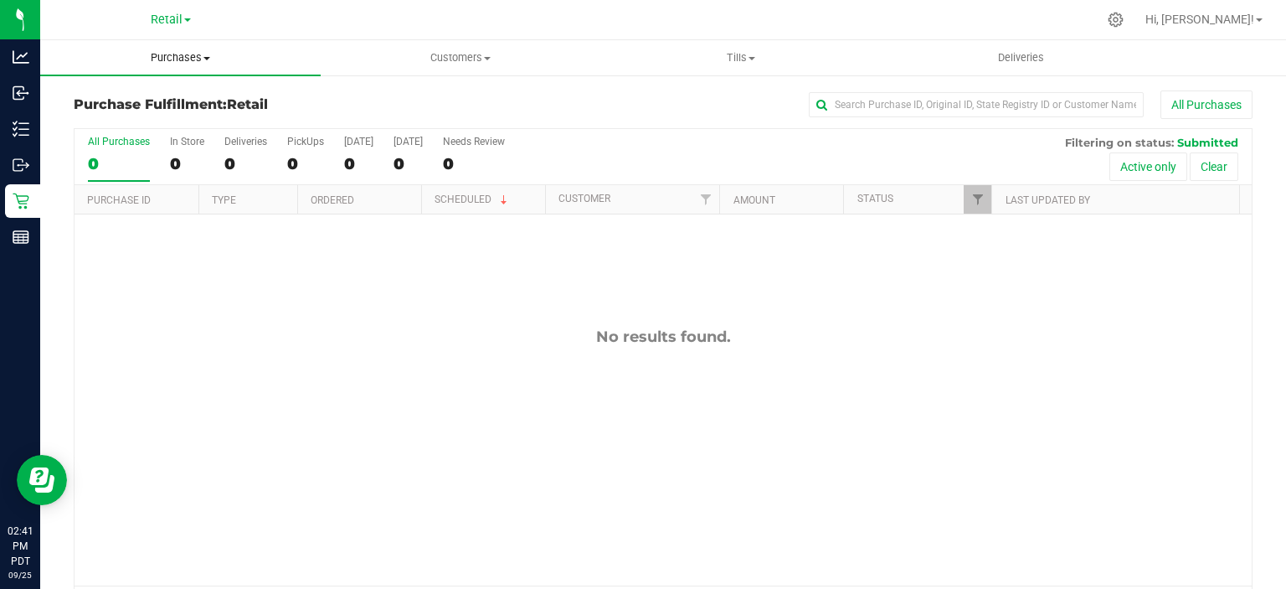
click at [187, 60] on span "Purchases" at bounding box center [180, 57] width 281 height 15
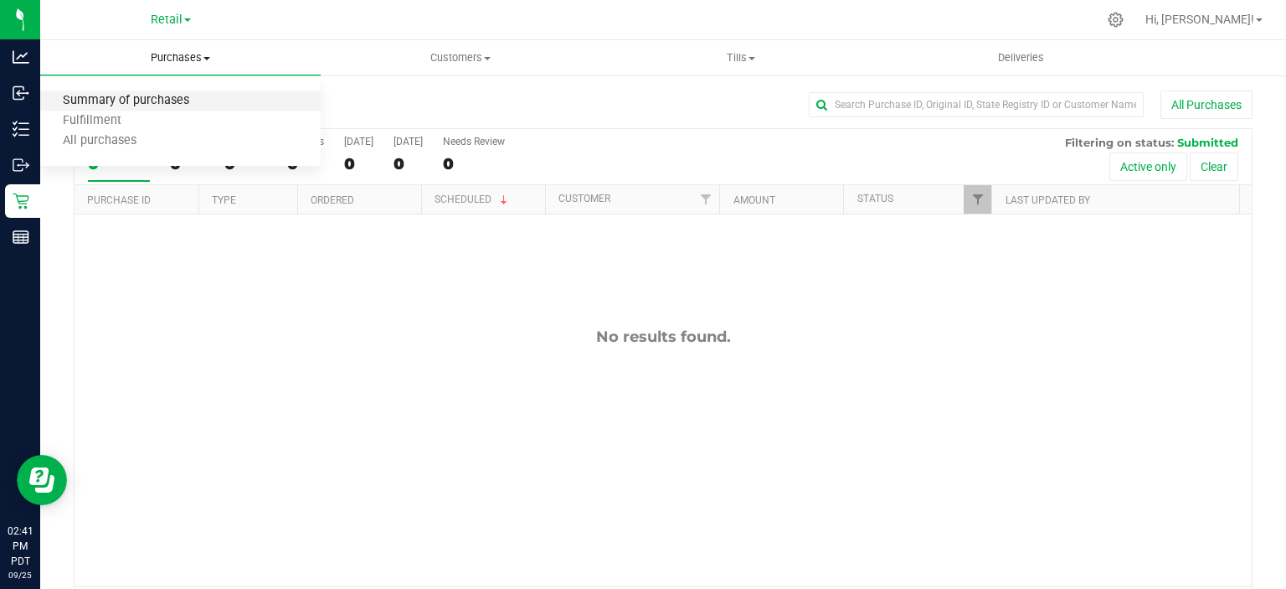
click at [174, 99] on span "Summary of purchases" at bounding box center [126, 101] width 172 height 14
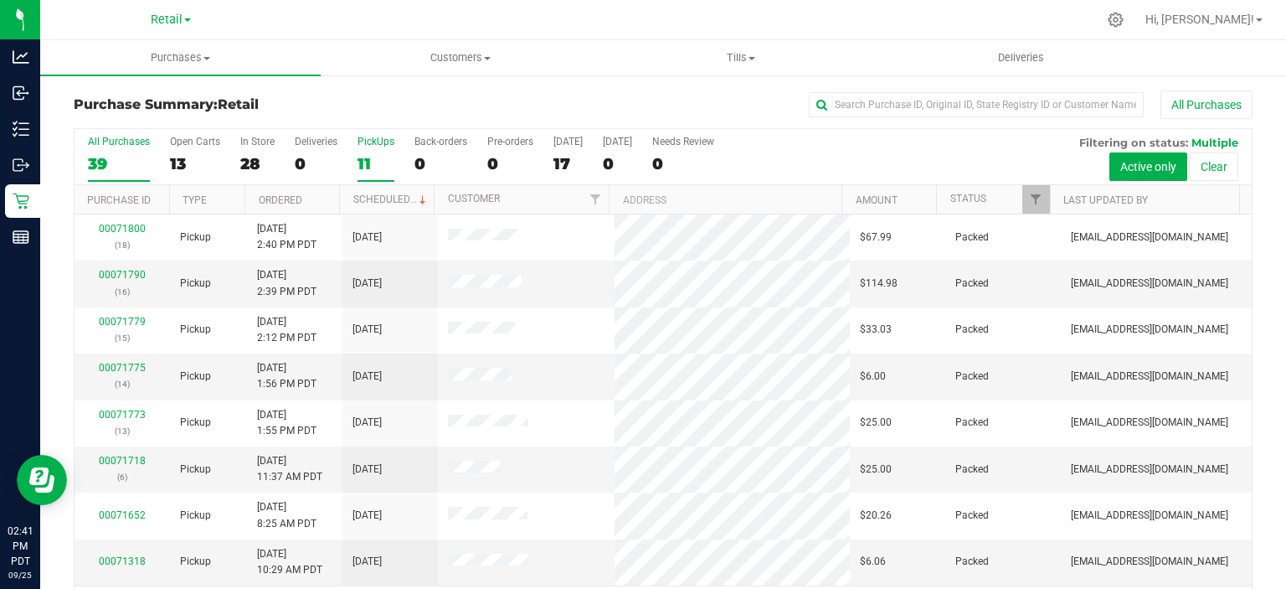
click at [362, 162] on div "11" at bounding box center [376, 163] width 37 height 19
click at [0, 0] on input "PickUps 11" at bounding box center [0, 0] width 0 height 0
click at [389, 198] on link "Scheduled" at bounding box center [391, 199] width 76 height 12
click at [115, 271] on link "00071818" at bounding box center [122, 275] width 47 height 12
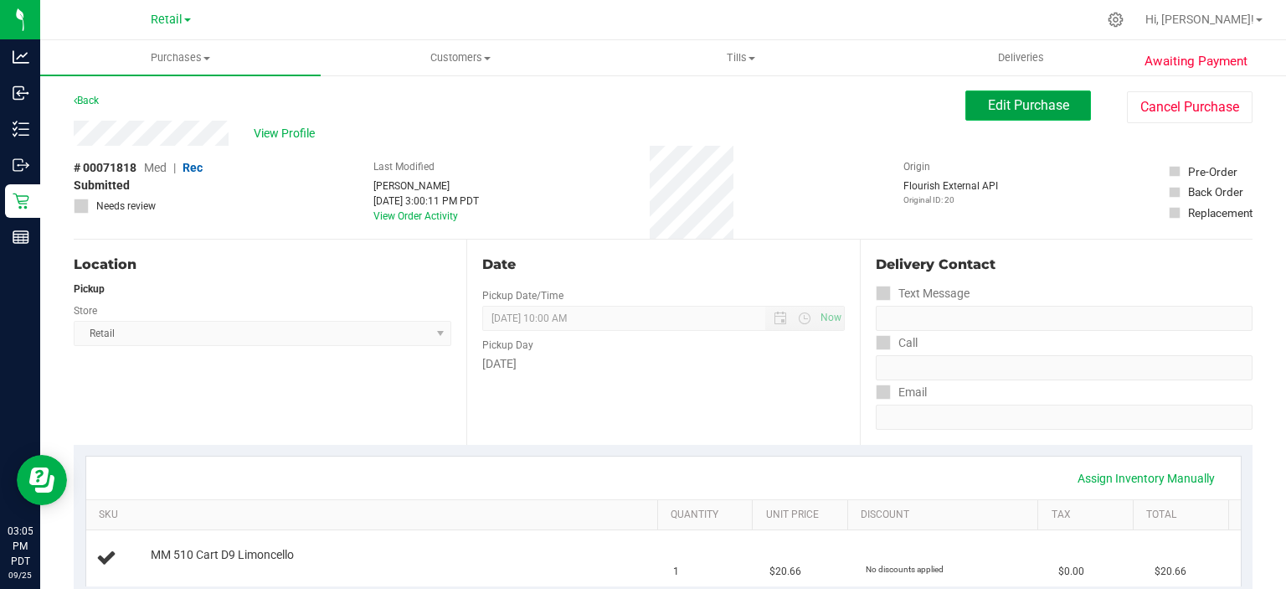
click at [1025, 102] on span "Edit Purchase" at bounding box center [1028, 105] width 81 height 16
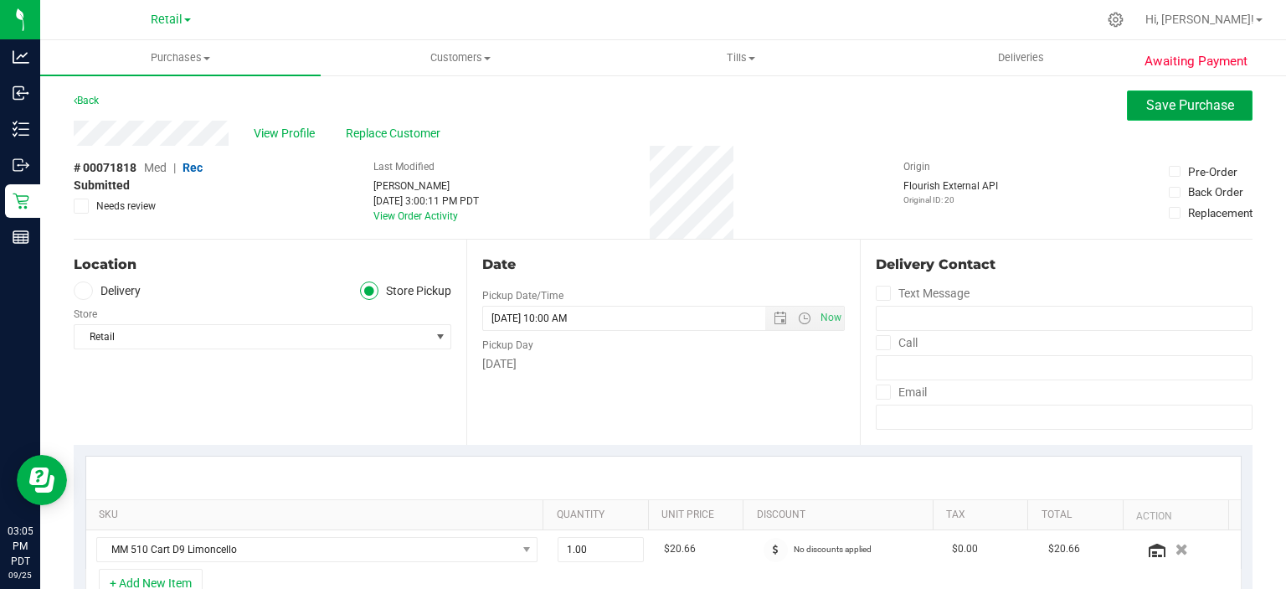
click at [1172, 108] on span "Save Purchase" at bounding box center [1191, 105] width 88 height 16
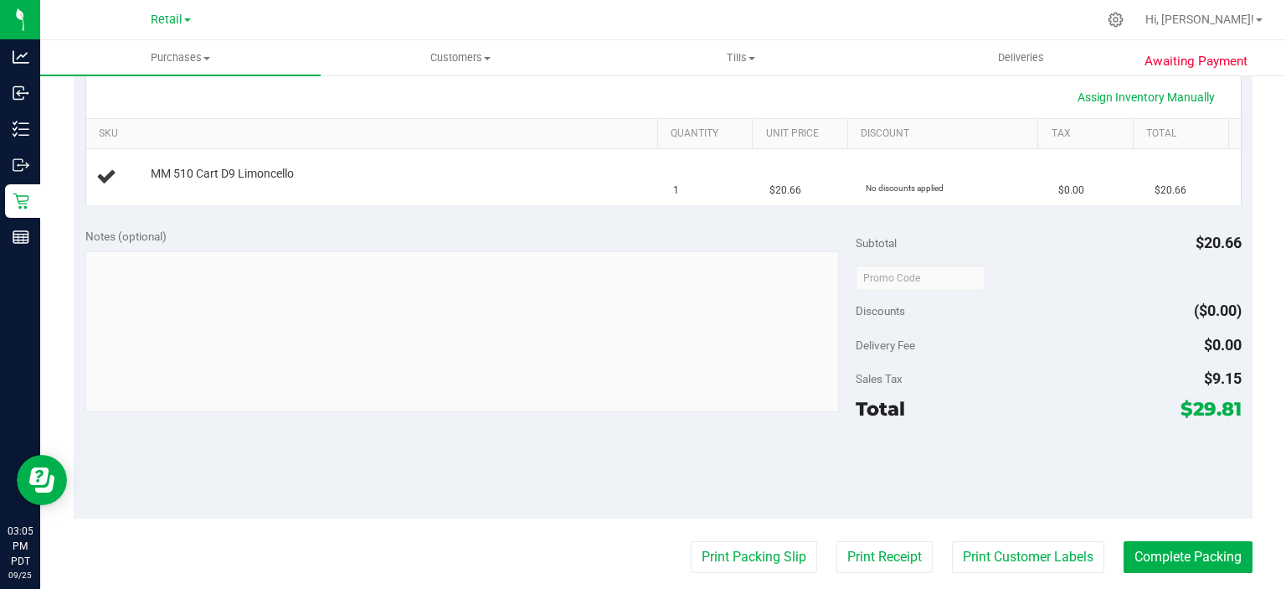
scroll to position [382, 0]
click at [727, 556] on button "Print Packing Slip" at bounding box center [754, 556] width 126 height 32
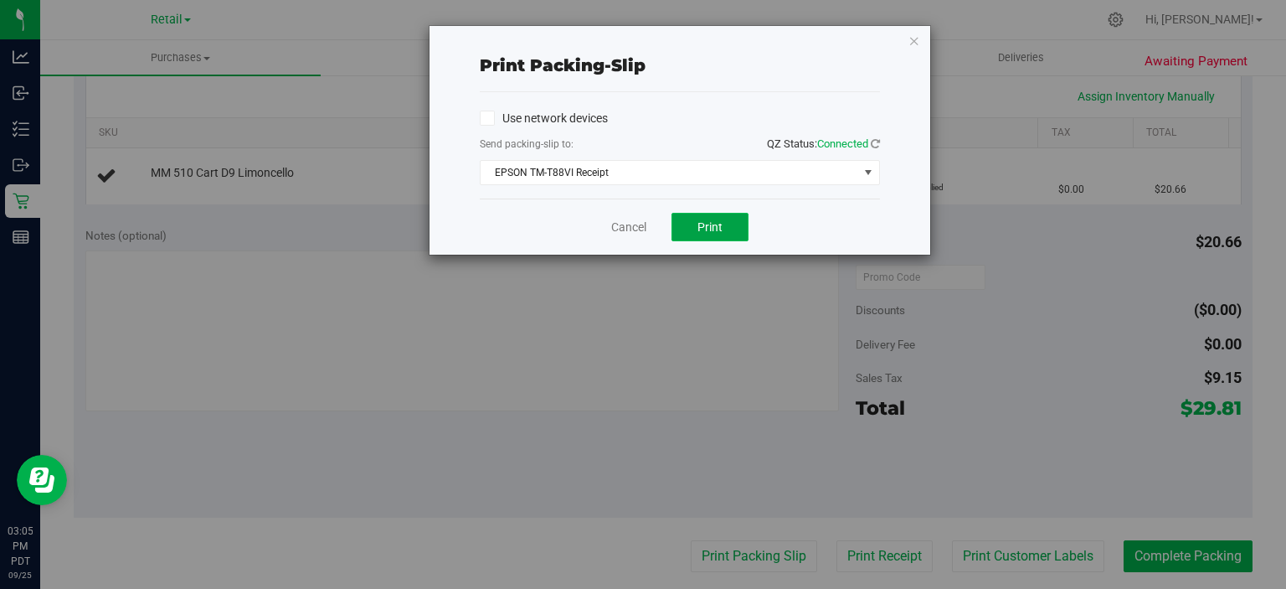
click at [703, 220] on span "Print" at bounding box center [710, 226] width 25 height 13
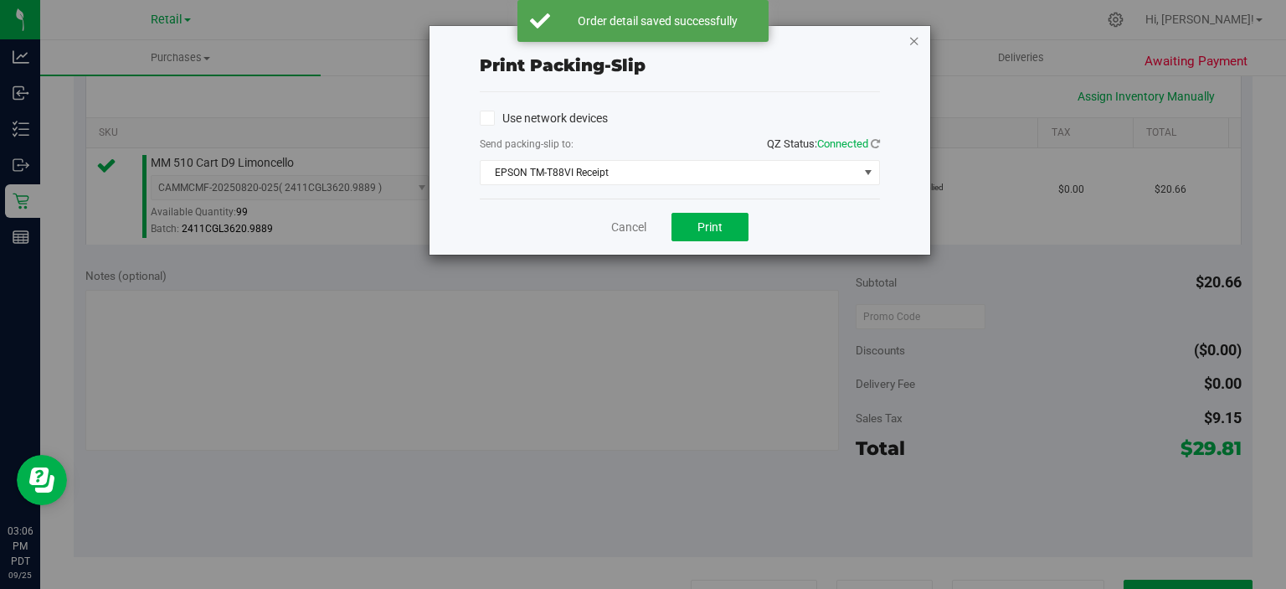
click at [915, 35] on icon "button" at bounding box center [915, 40] width 12 height 20
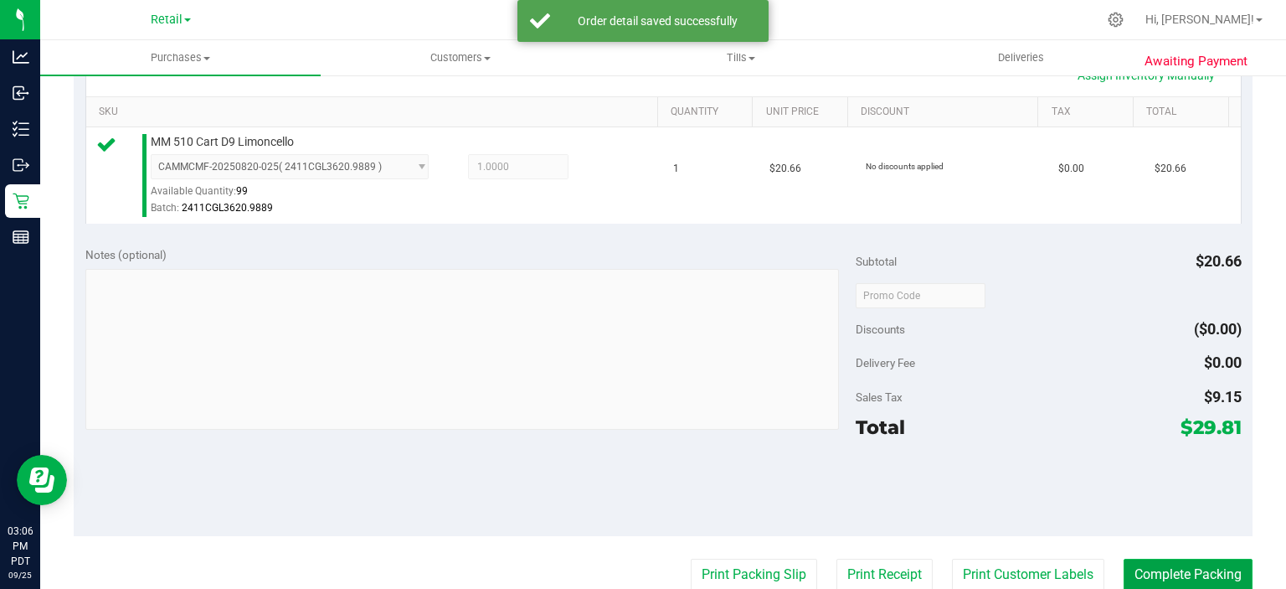
click at [1176, 562] on button "Complete Packing" at bounding box center [1188, 575] width 129 height 32
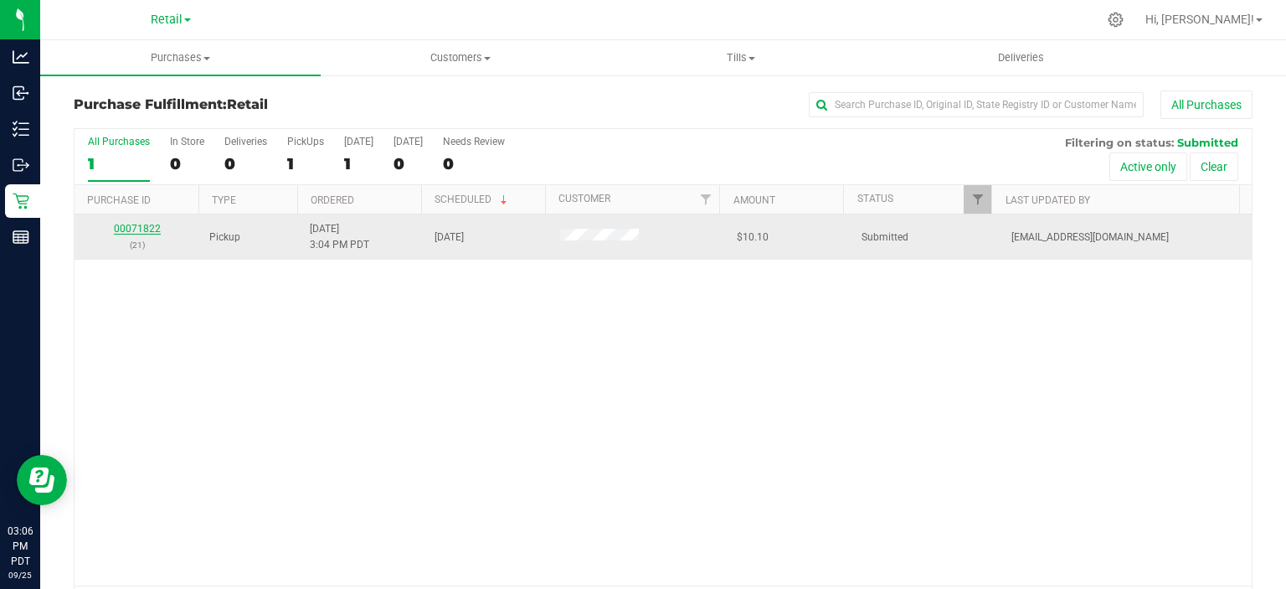
click at [141, 227] on link "00071822" at bounding box center [137, 229] width 47 height 12
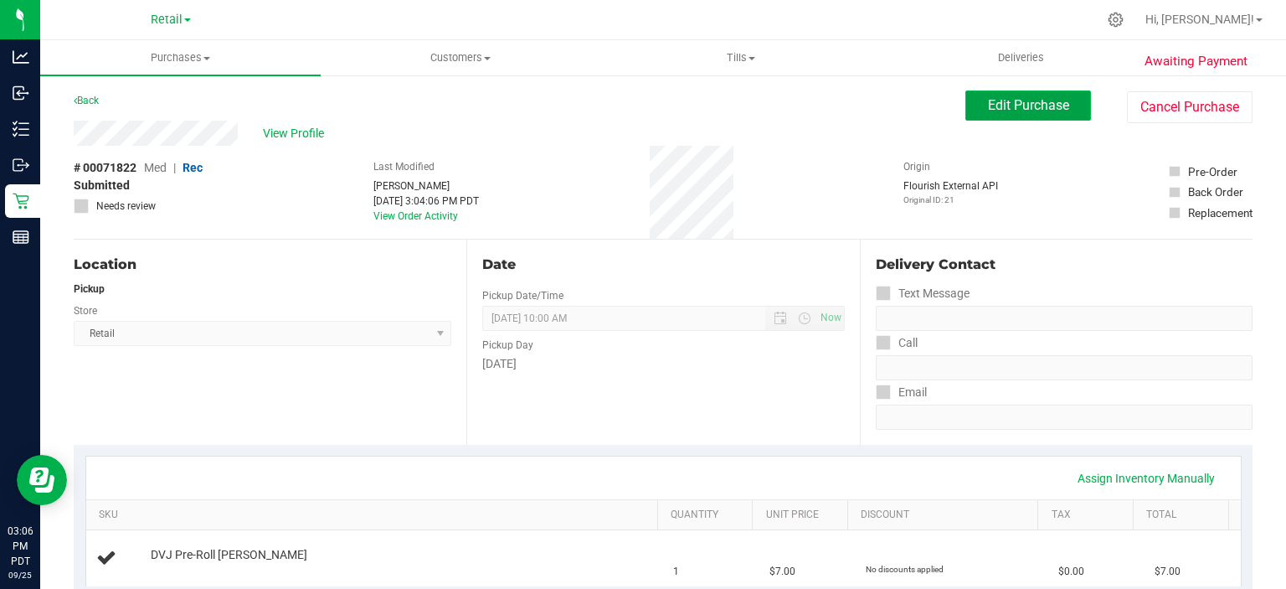
click at [1012, 101] on span "Edit Purchase" at bounding box center [1028, 105] width 81 height 16
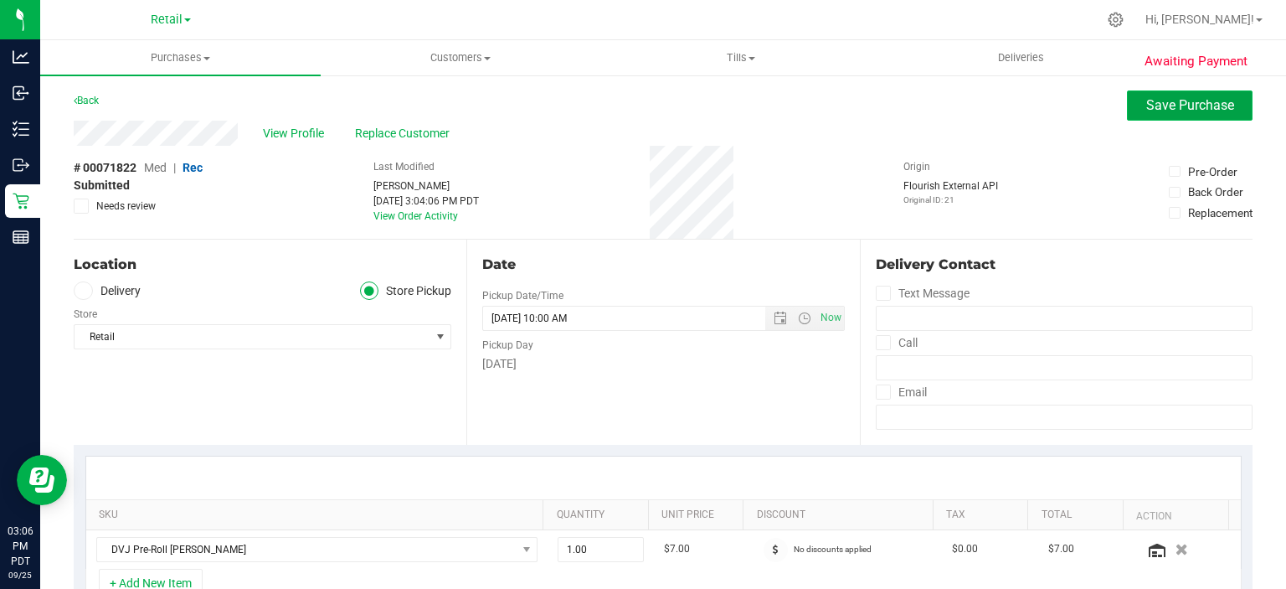
click at [1189, 108] on span "Save Purchase" at bounding box center [1191, 105] width 88 height 16
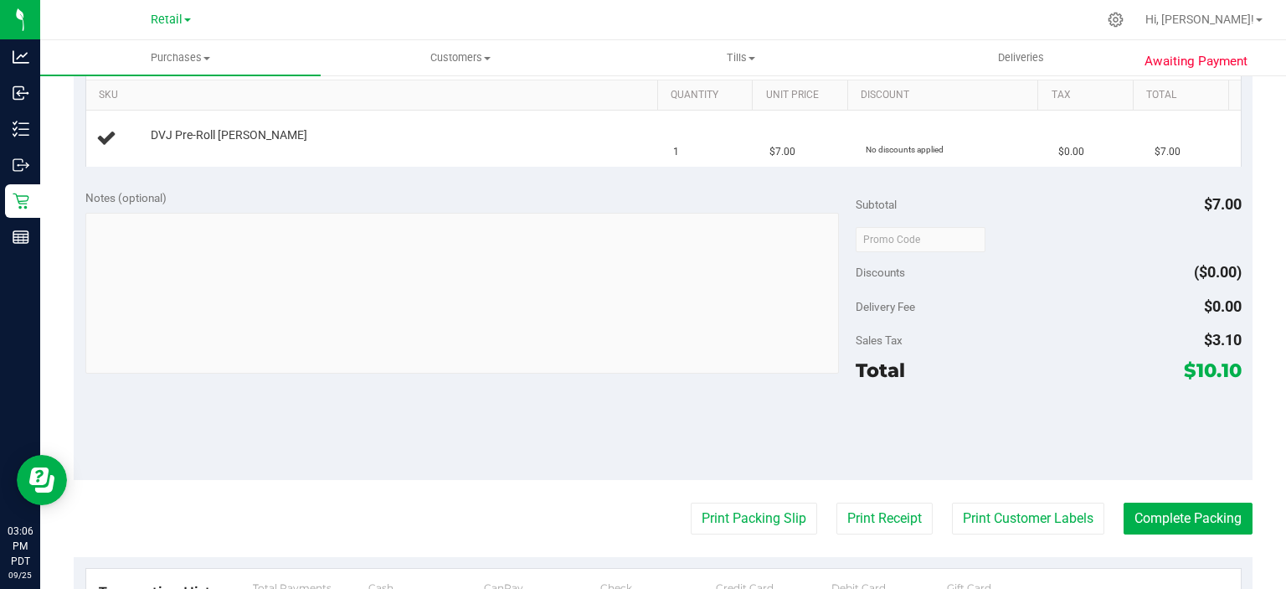
scroll to position [424, 0]
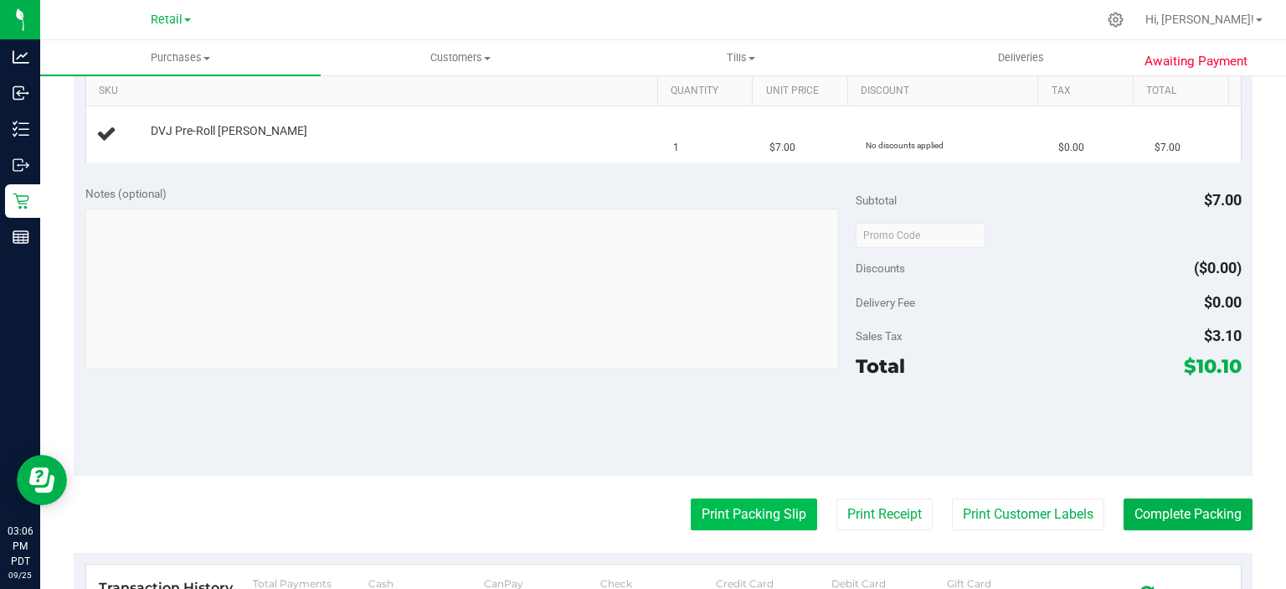
click at [755, 507] on button "Print Packing Slip" at bounding box center [754, 514] width 126 height 32
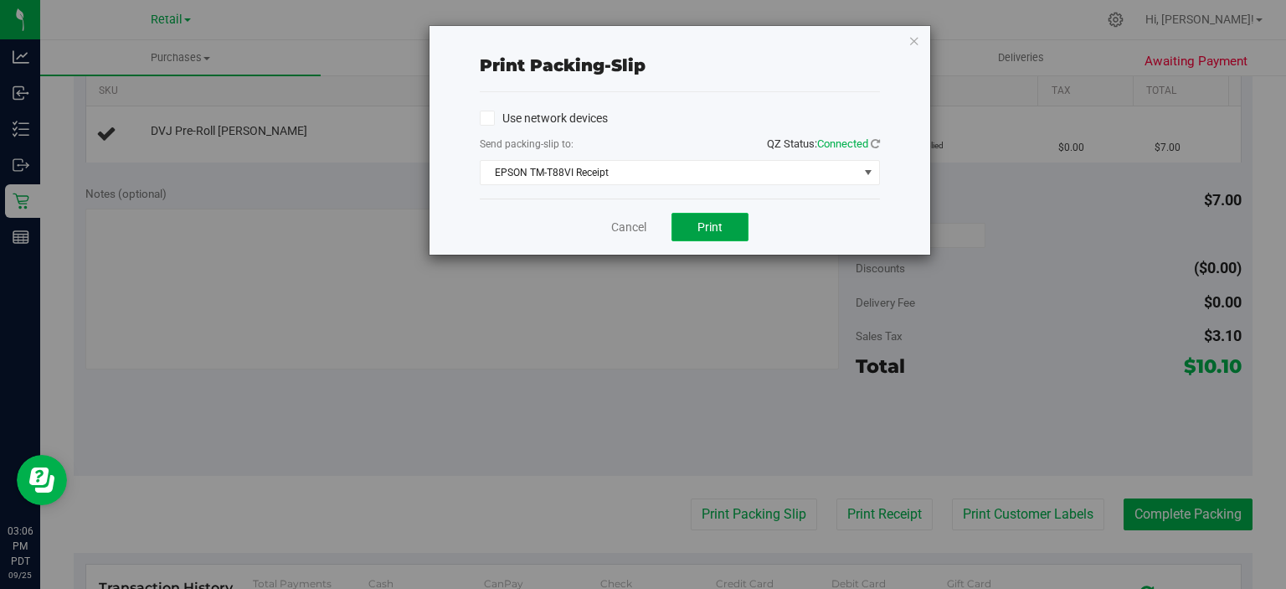
click at [725, 236] on button "Print" at bounding box center [710, 227] width 77 height 28
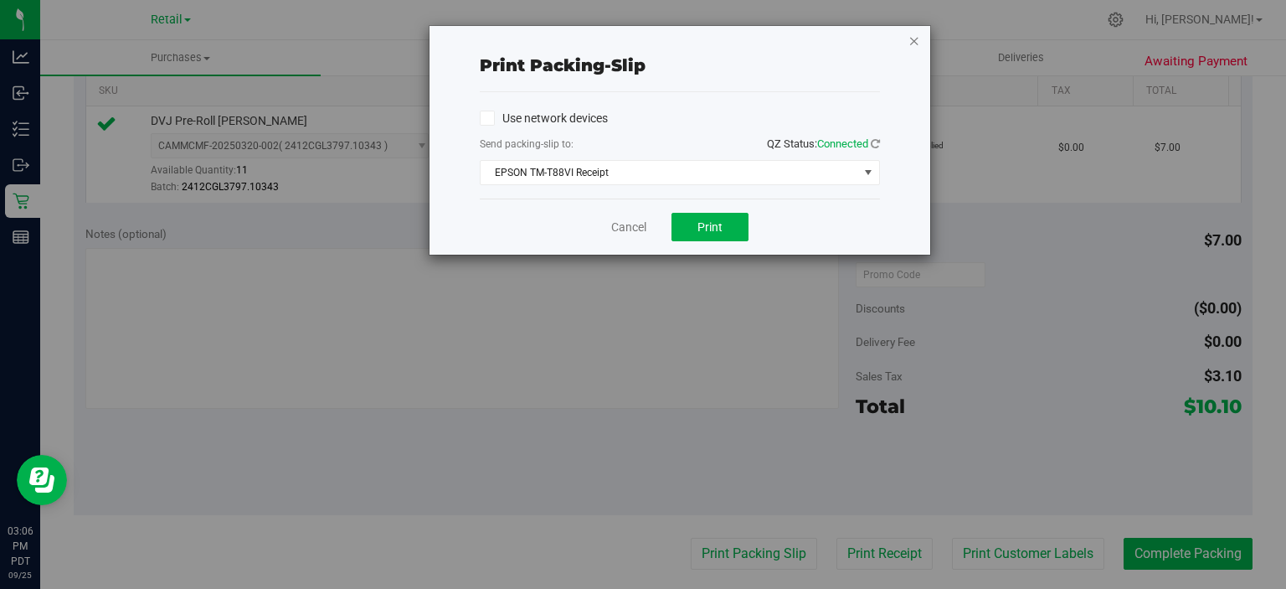
click at [913, 31] on icon "button" at bounding box center [915, 40] width 12 height 20
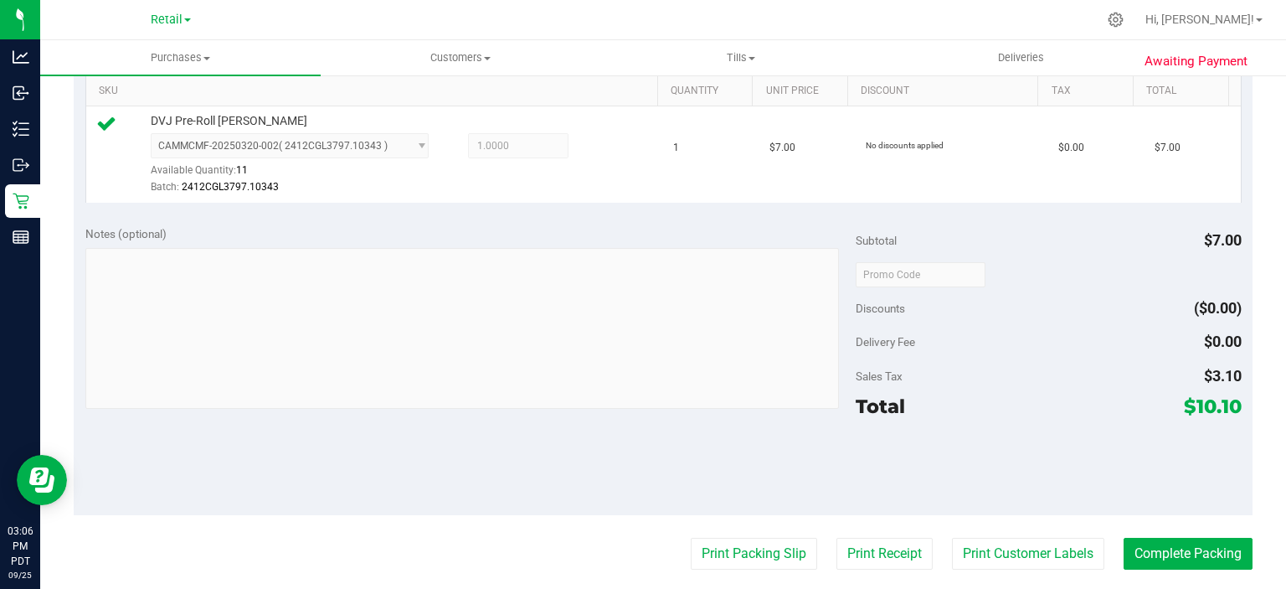
click at [1154, 518] on purchase-details "Back Edit Purchase Cancel Purchase View Profile # 00071822 Med | Rec Submitted …" at bounding box center [663, 292] width 1179 height 1251
click at [1178, 538] on button "Complete Packing" at bounding box center [1188, 554] width 129 height 32
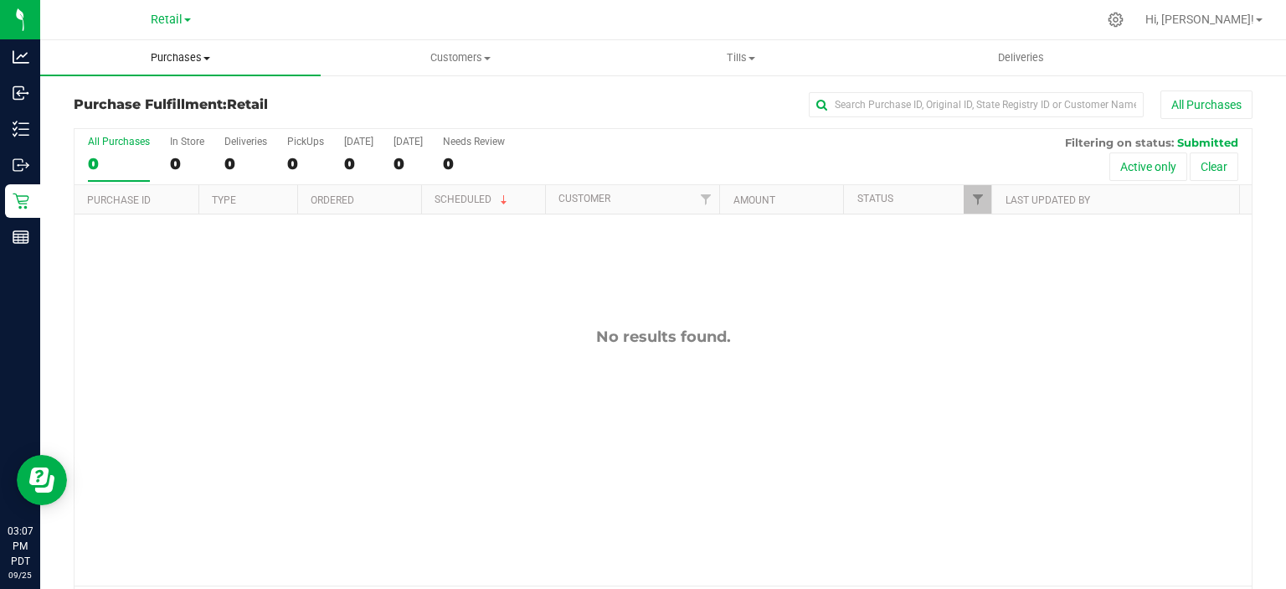
click at [188, 55] on span "Purchases" at bounding box center [180, 57] width 281 height 15
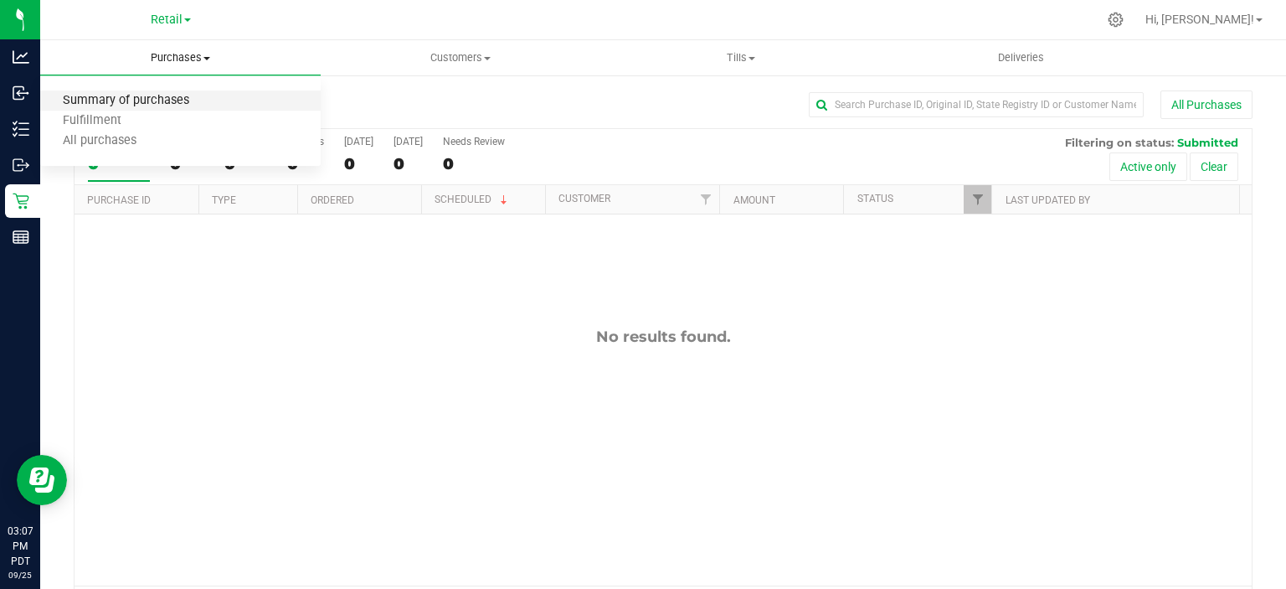
click at [173, 100] on span "Summary of purchases" at bounding box center [126, 101] width 172 height 14
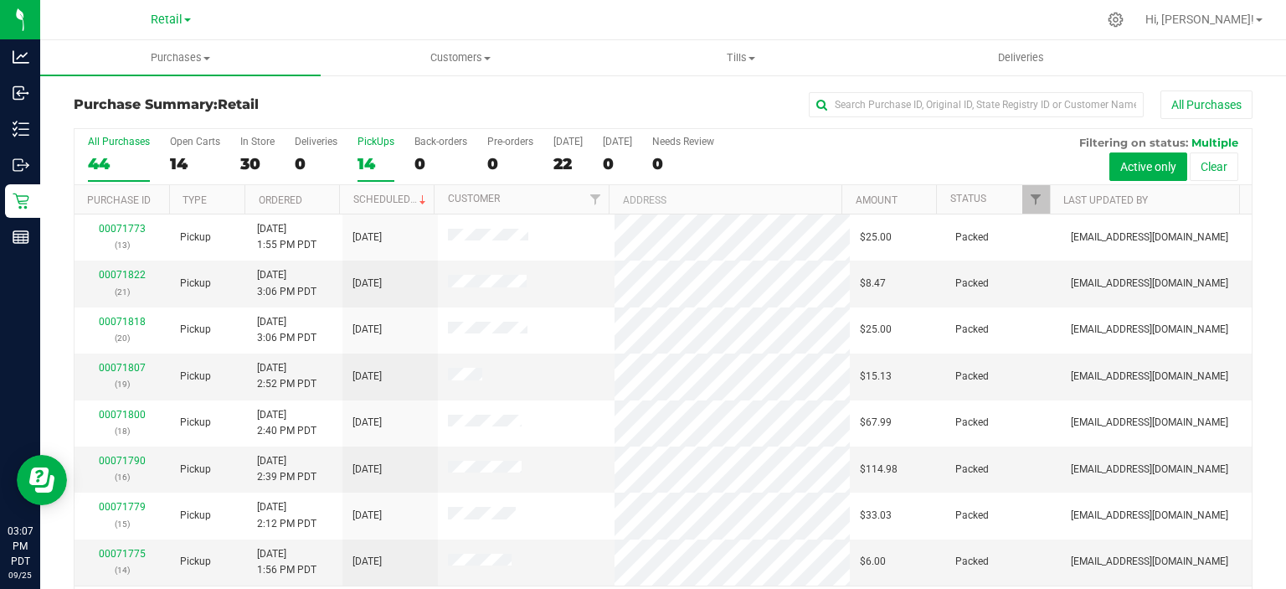
click at [369, 157] on div "14" at bounding box center [376, 163] width 37 height 19
click at [0, 0] on input "PickUps 14" at bounding box center [0, 0] width 0 height 0
click at [390, 201] on link "Scheduled" at bounding box center [391, 199] width 76 height 12
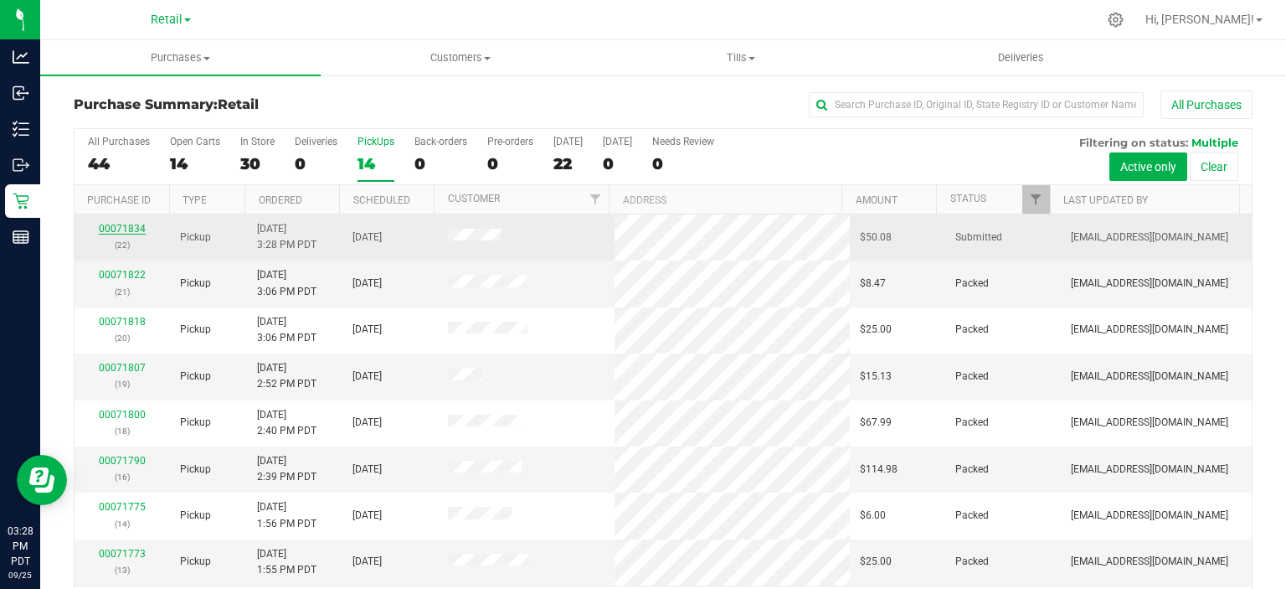
click at [115, 223] on link "00071834" at bounding box center [122, 229] width 47 height 12
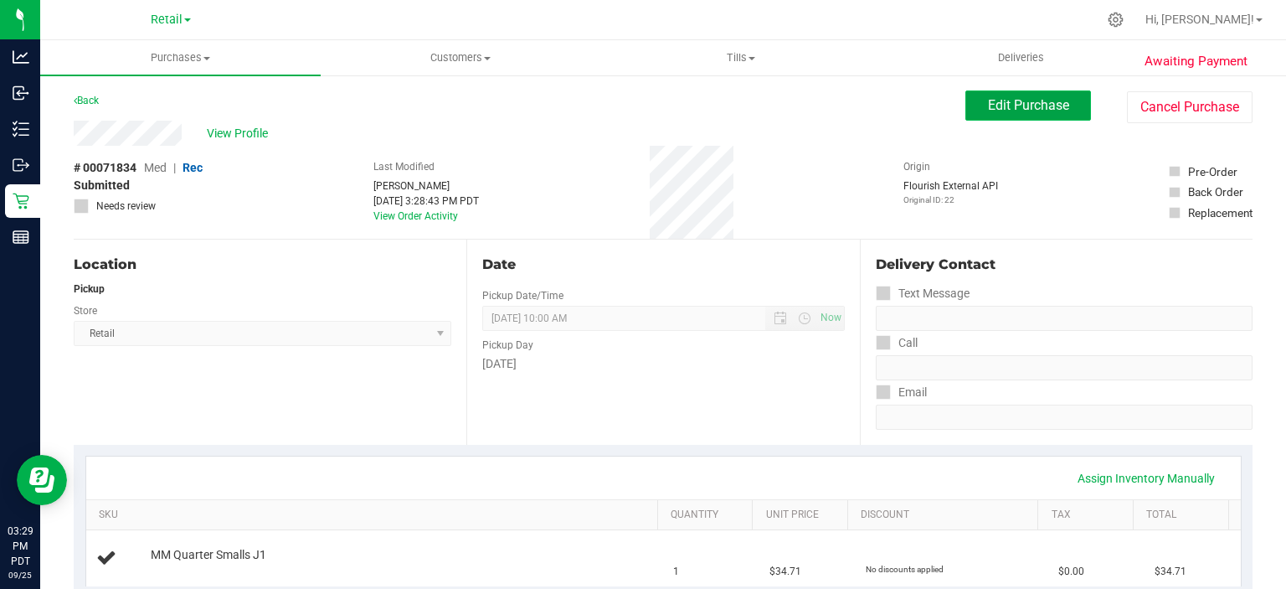
click at [1023, 92] on button "Edit Purchase" at bounding box center [1029, 105] width 126 height 30
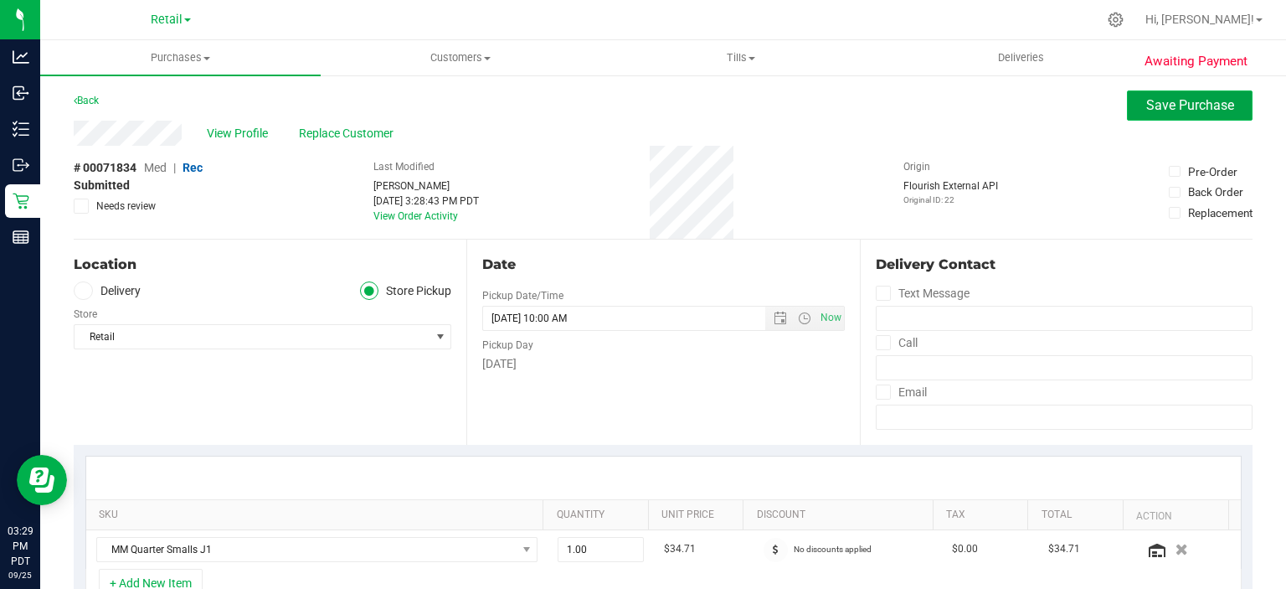
click at [1172, 111] on span "Save Purchase" at bounding box center [1191, 105] width 88 height 16
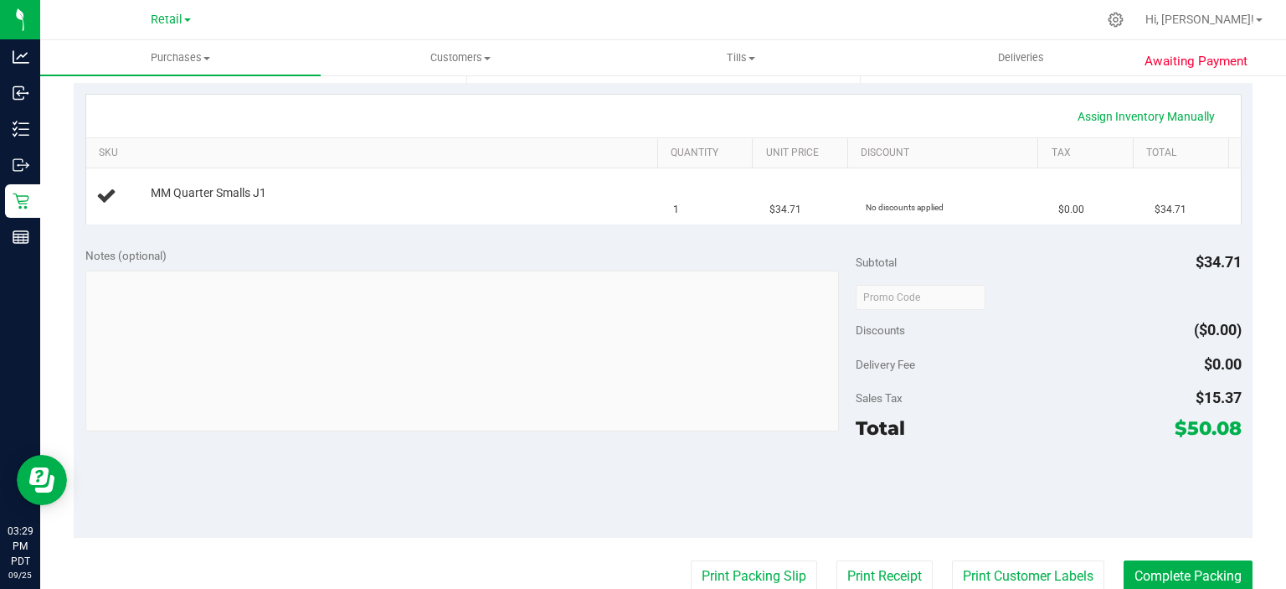
scroll to position [442, 0]
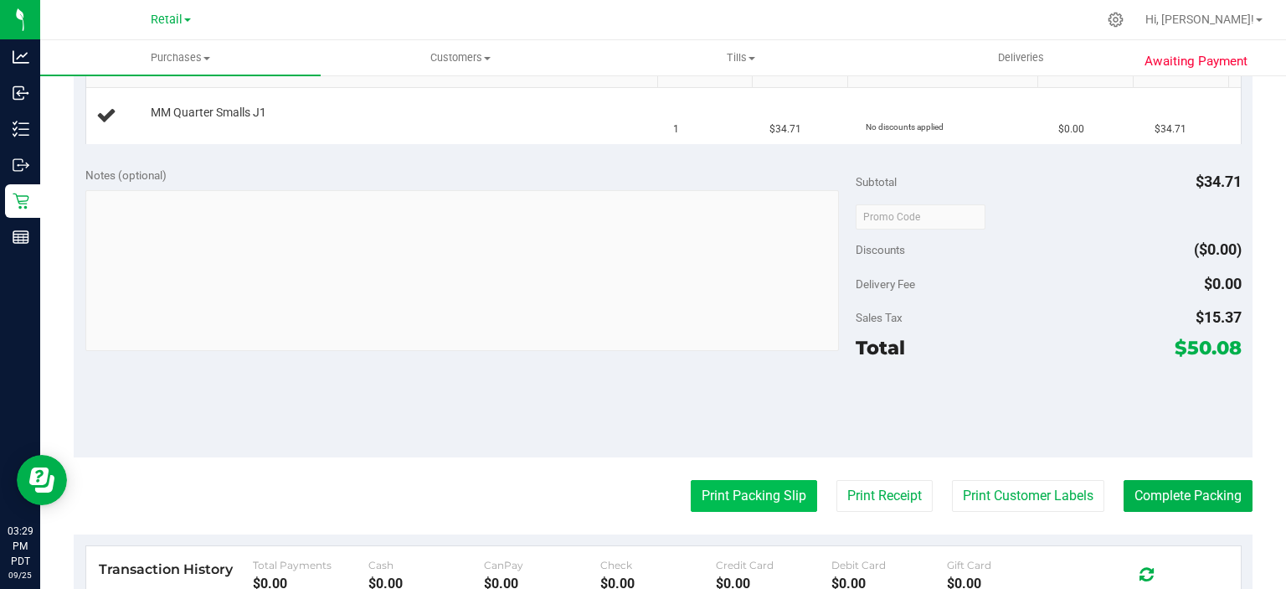
click at [748, 492] on button "Print Packing Slip" at bounding box center [754, 496] width 126 height 32
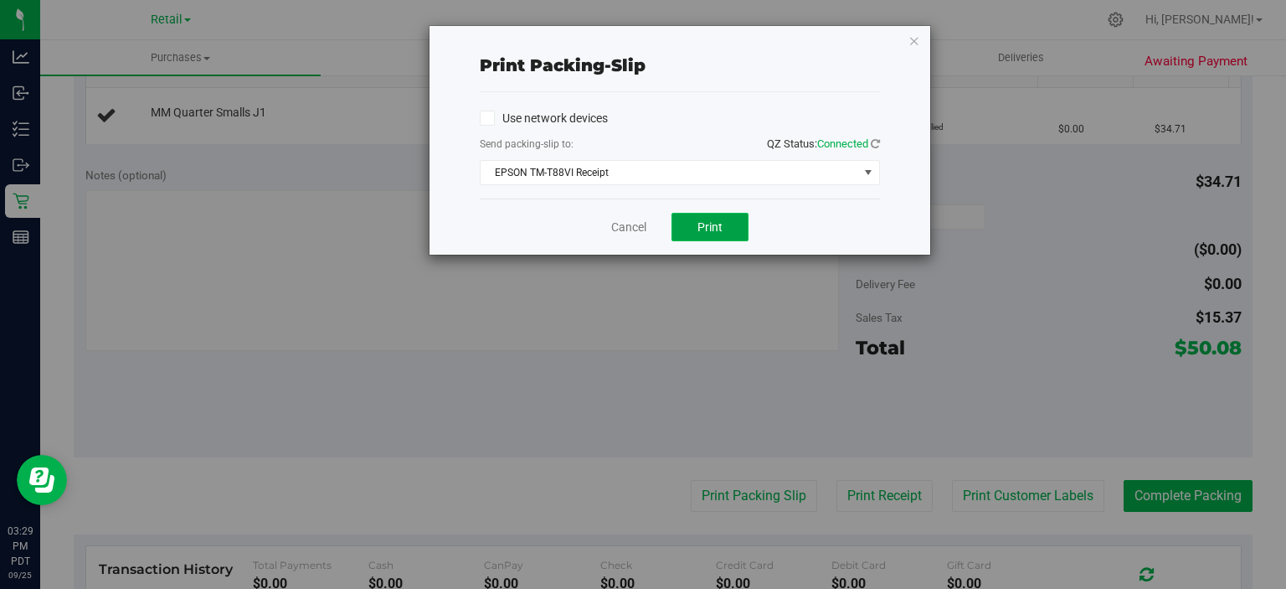
click at [726, 231] on button "Print" at bounding box center [710, 227] width 77 height 28
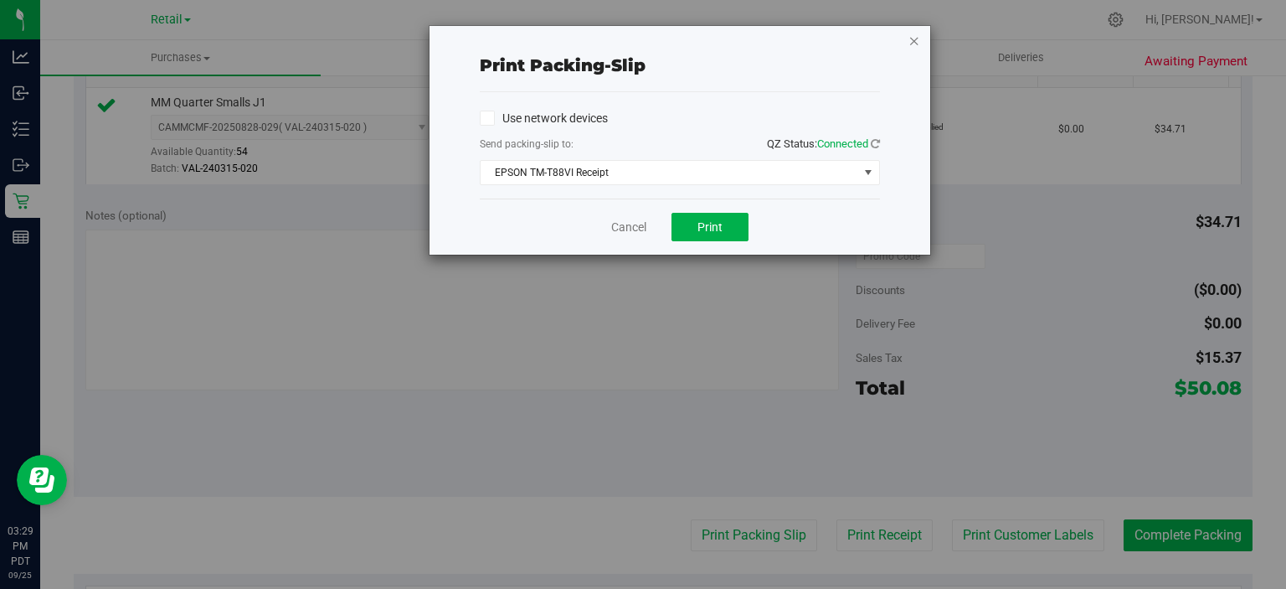
click at [915, 35] on icon "button" at bounding box center [915, 40] width 12 height 20
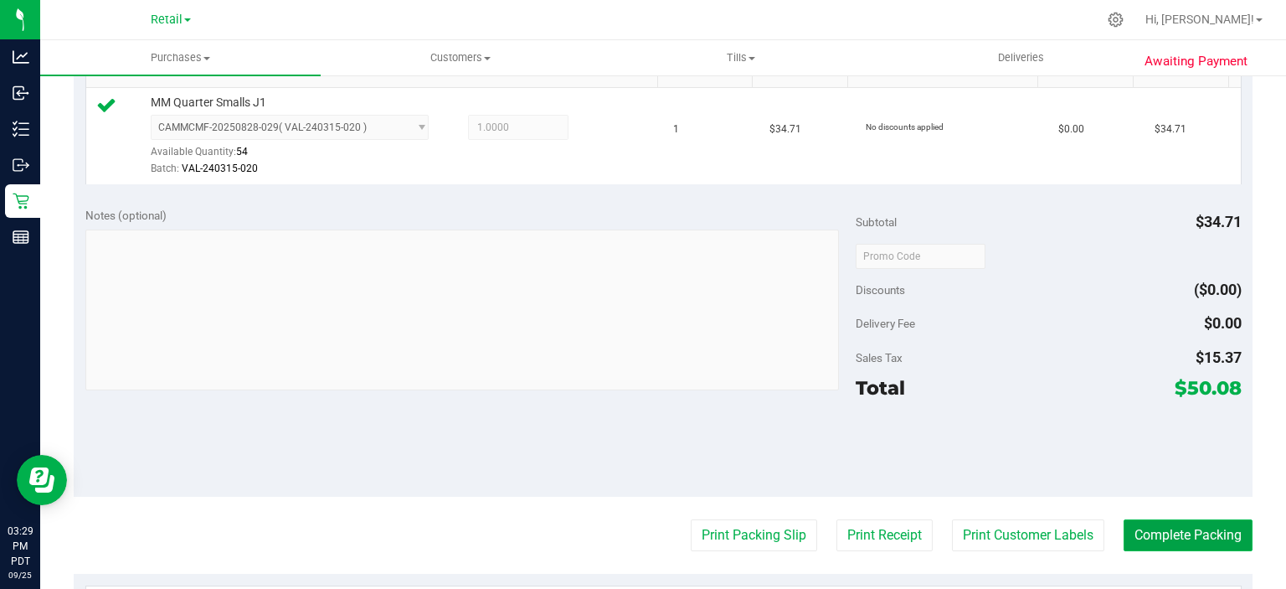
click at [1186, 537] on button "Complete Packing" at bounding box center [1188, 535] width 129 height 32
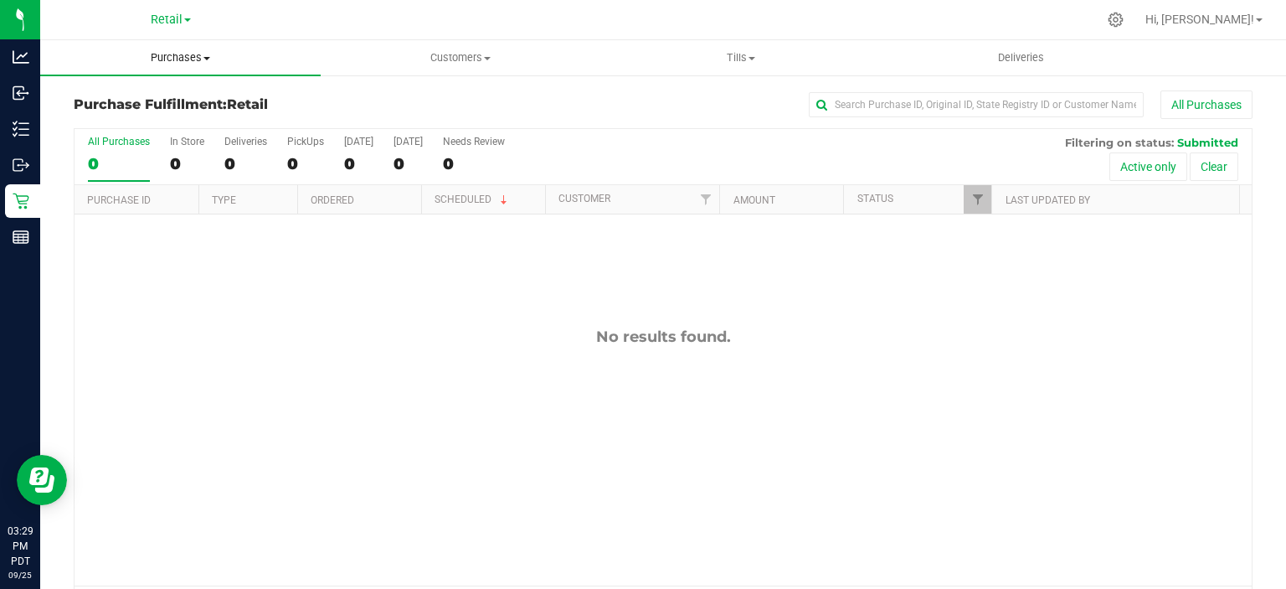
click at [179, 47] on uib-tab-heading "Purchases Summary of purchases Fulfillment All purchases" at bounding box center [180, 57] width 281 height 35
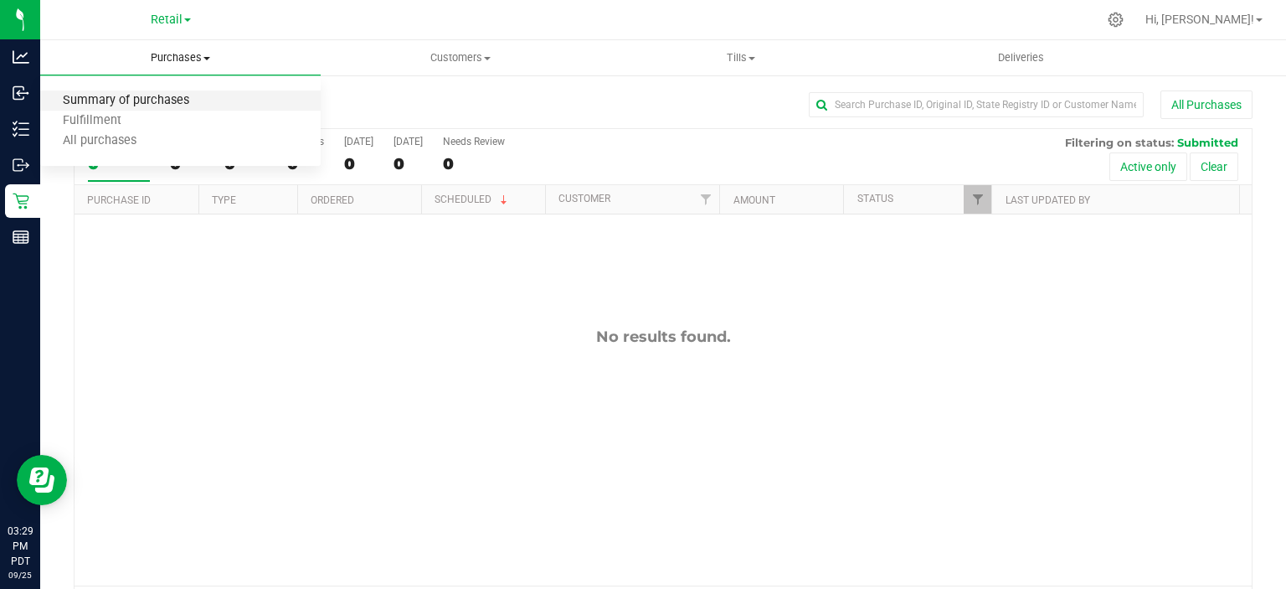
click at [163, 102] on span "Summary of purchases" at bounding box center [126, 101] width 172 height 14
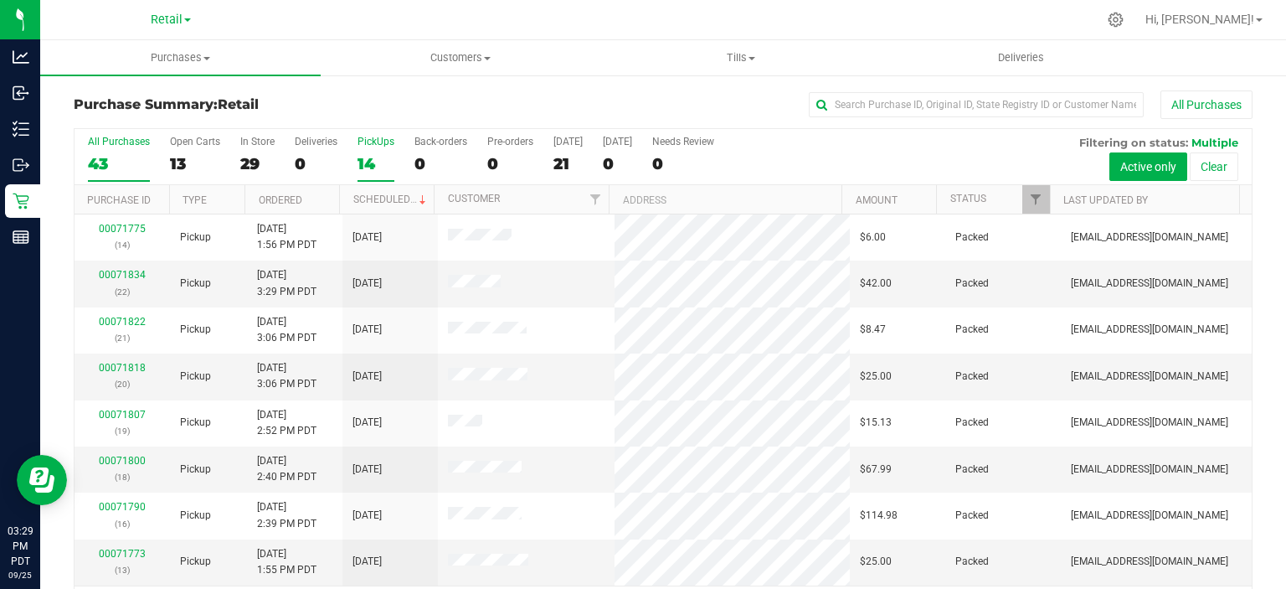
click at [374, 166] on div "14" at bounding box center [376, 163] width 37 height 19
click at [0, 0] on input "PickUps 14" at bounding box center [0, 0] width 0 height 0
click at [370, 194] on link "Scheduled" at bounding box center [391, 199] width 76 height 12
click at [1260, 20] on span at bounding box center [1259, 19] width 7 height 3
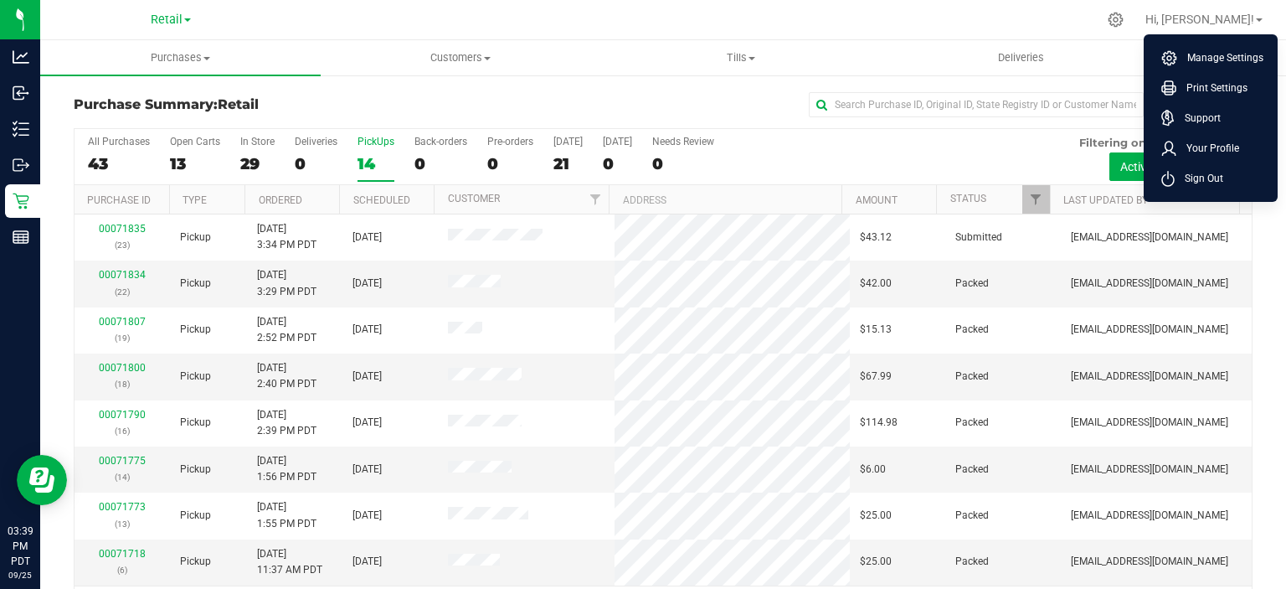
click at [1212, 198] on ul "Manage Settings Print Settings Support Your Profile Sign Out" at bounding box center [1211, 117] width 134 height 167
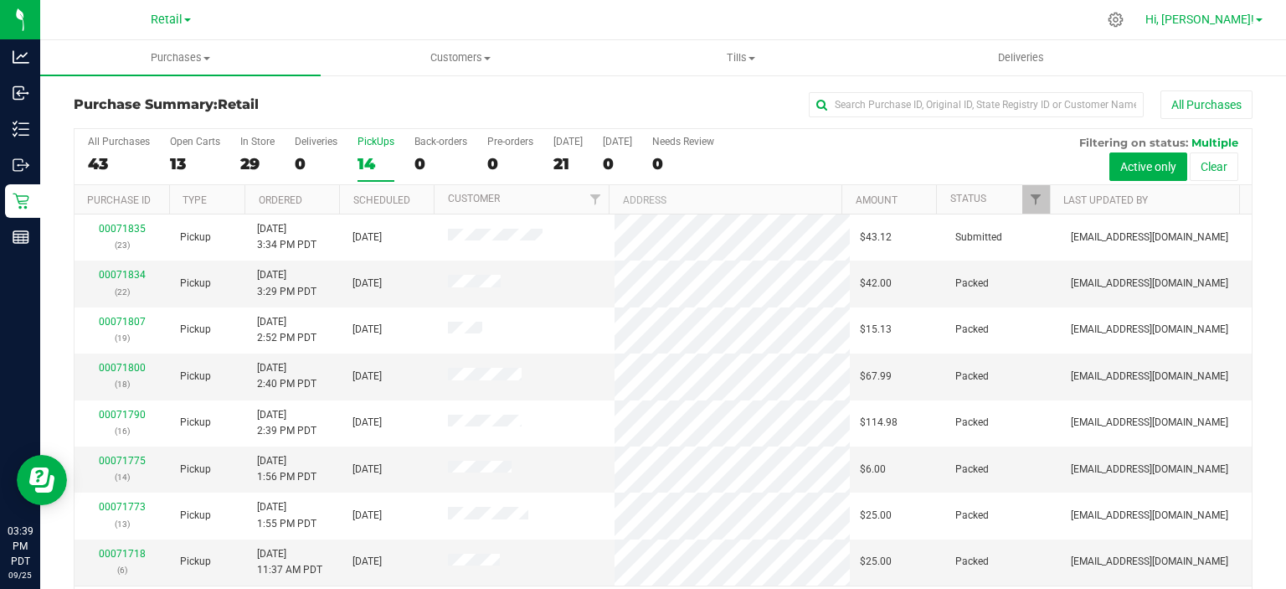
click at [1251, 22] on span "Hi, [PERSON_NAME]!" at bounding box center [1200, 19] width 109 height 13
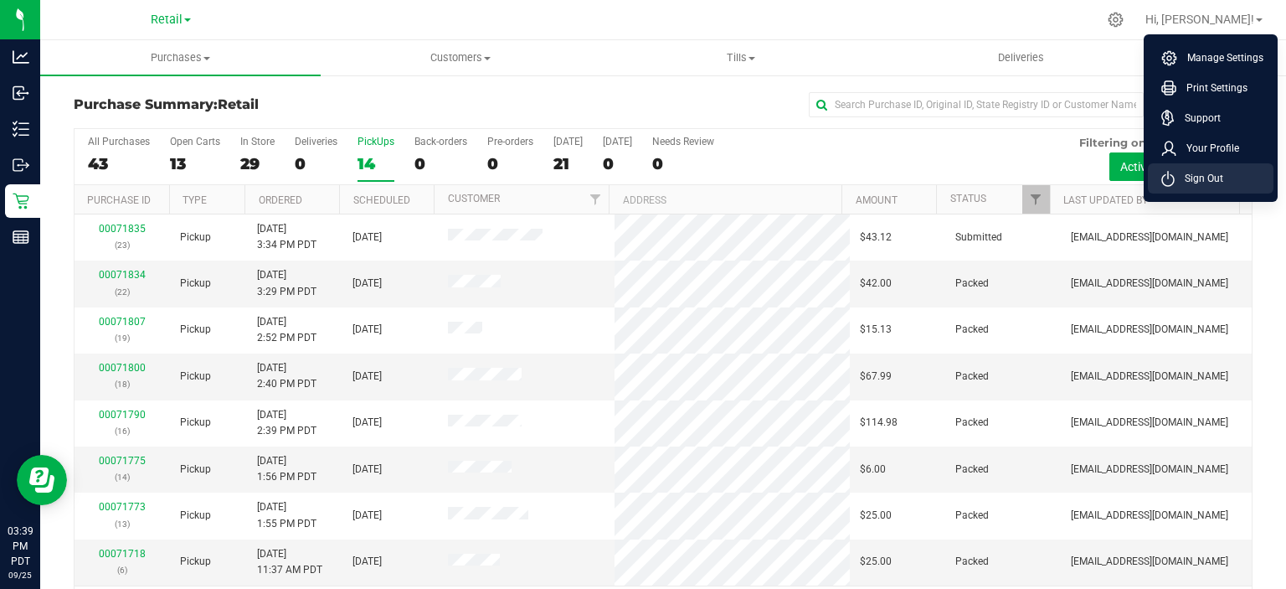
click at [1217, 181] on span "Sign Out" at bounding box center [1199, 178] width 49 height 17
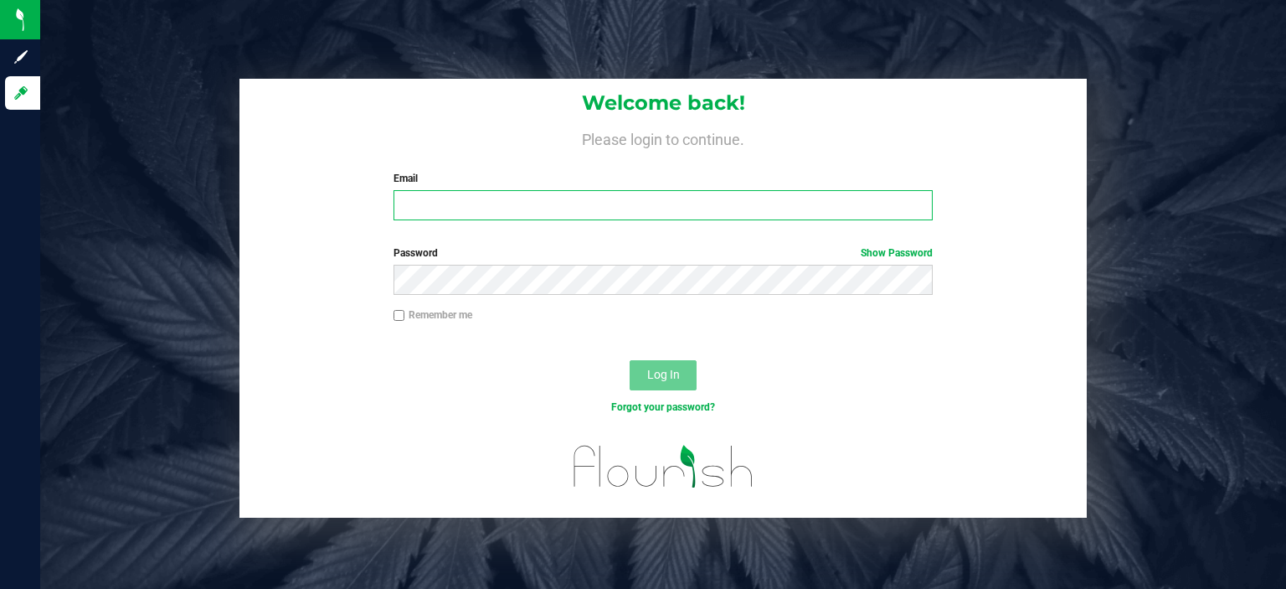
click at [648, 204] on input "Email" at bounding box center [664, 205] width 540 height 30
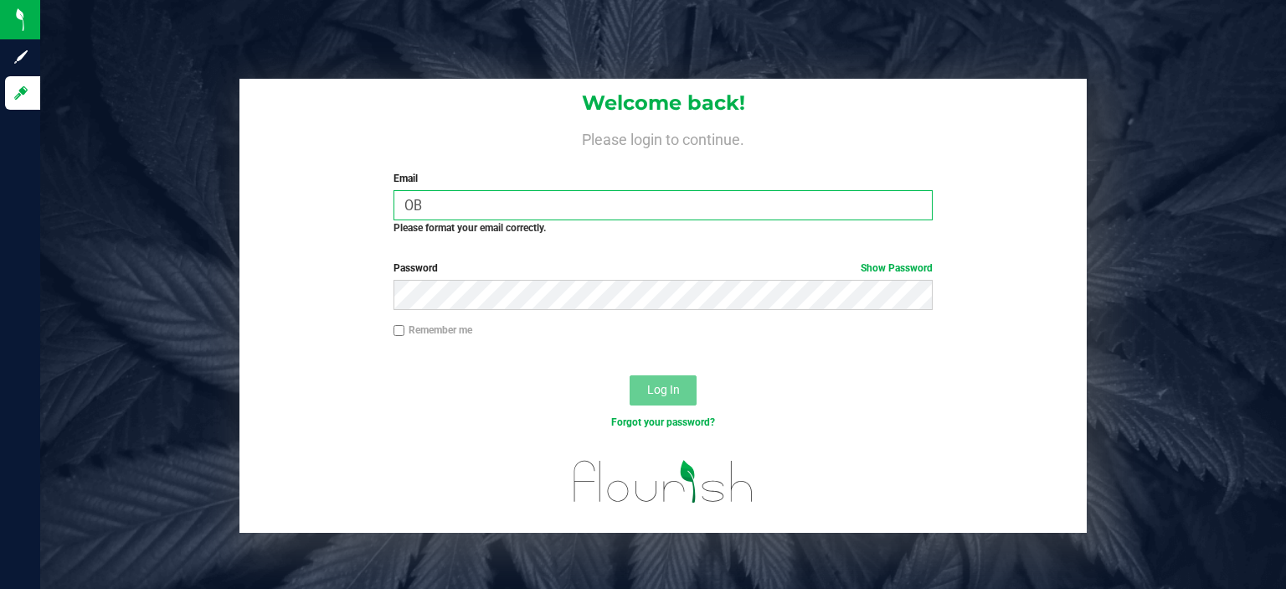
type input "O"
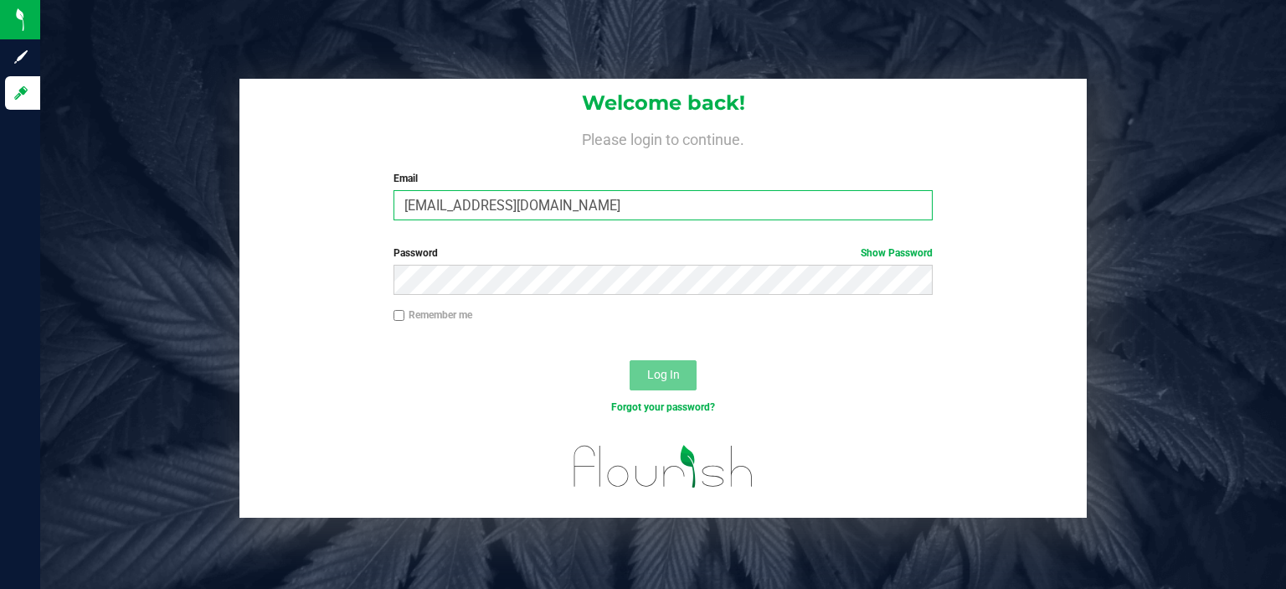
type input "[EMAIL_ADDRESS][DOMAIN_NAME]"
click at [630, 360] on button "Log In" at bounding box center [663, 375] width 67 height 30
